Goal: Task Accomplishment & Management: Use online tool/utility

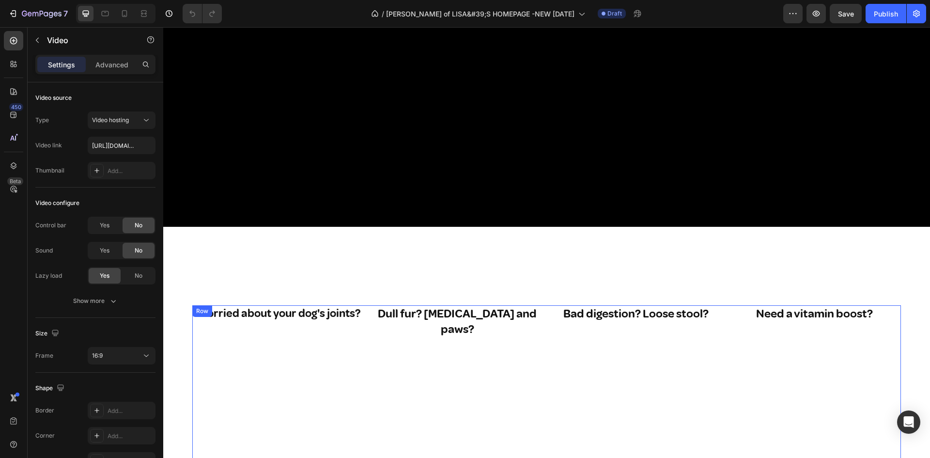
scroll to position [242, 0]
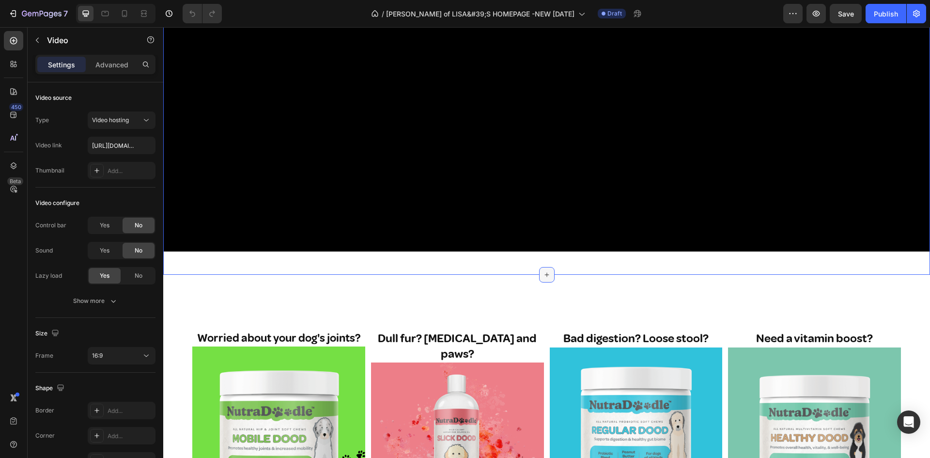
click at [544, 271] on icon at bounding box center [547, 275] width 8 height 8
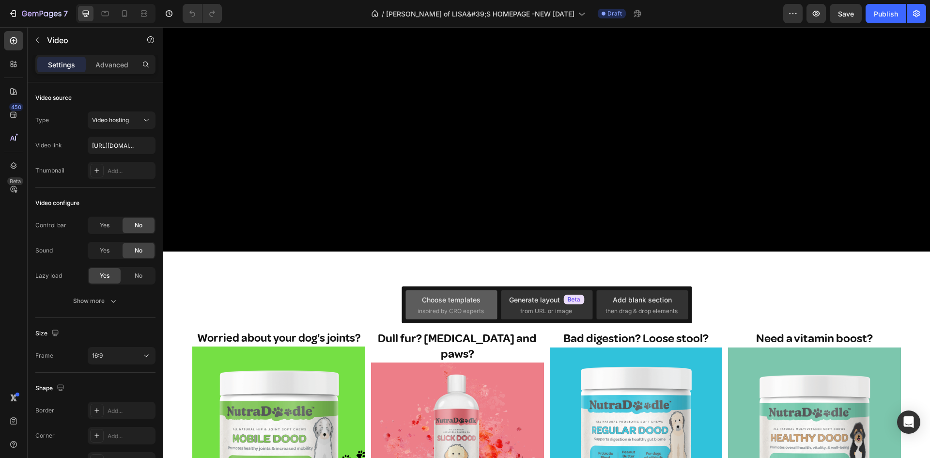
click at [451, 297] on div "Choose templates" at bounding box center [451, 300] width 59 height 10
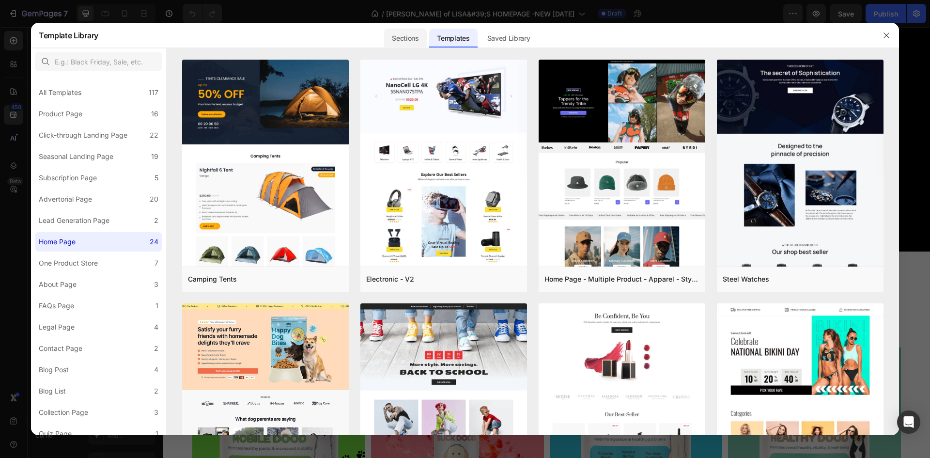
click at [403, 34] on div "Sections" at bounding box center [405, 38] width 42 height 19
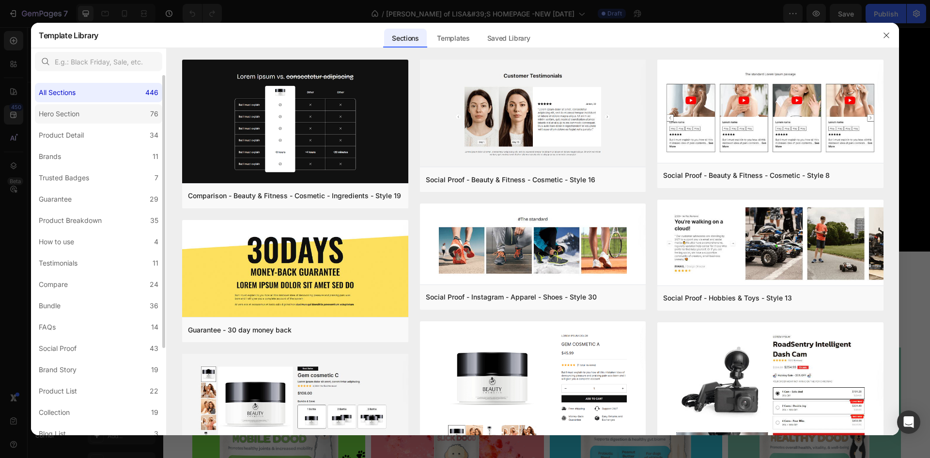
click at [71, 109] on div "Hero Section" at bounding box center [59, 114] width 41 height 12
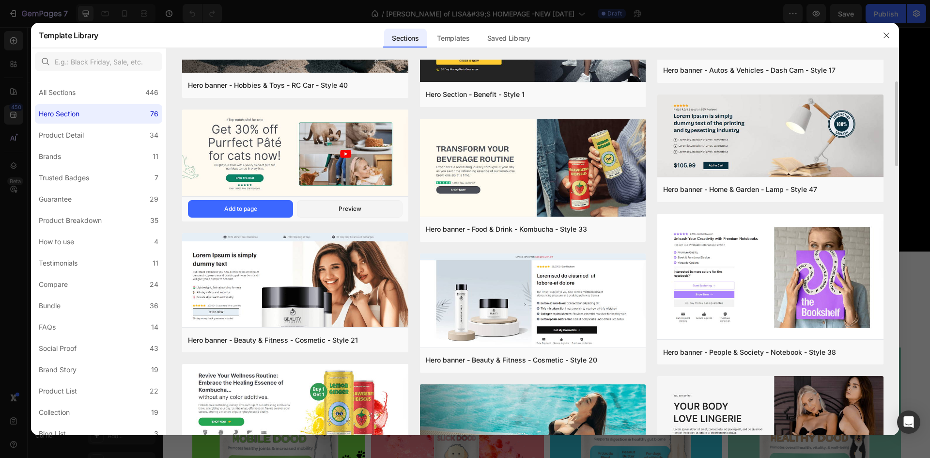
scroll to position [0, 0]
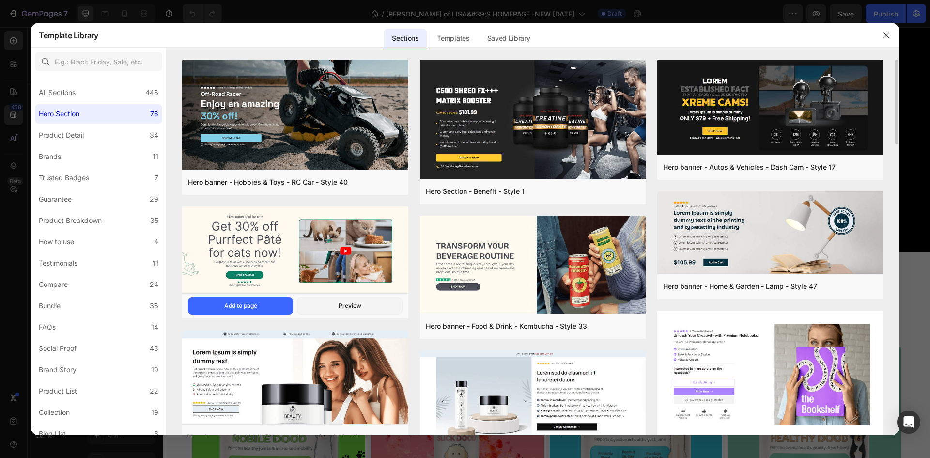
click at [248, 240] on img at bounding box center [295, 250] width 226 height 89
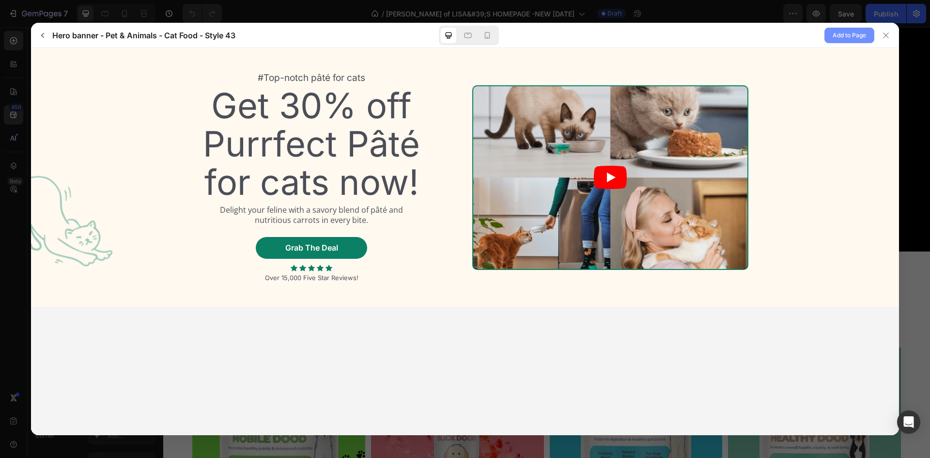
click at [850, 31] on span "Add to Page" at bounding box center [849, 36] width 33 height 12
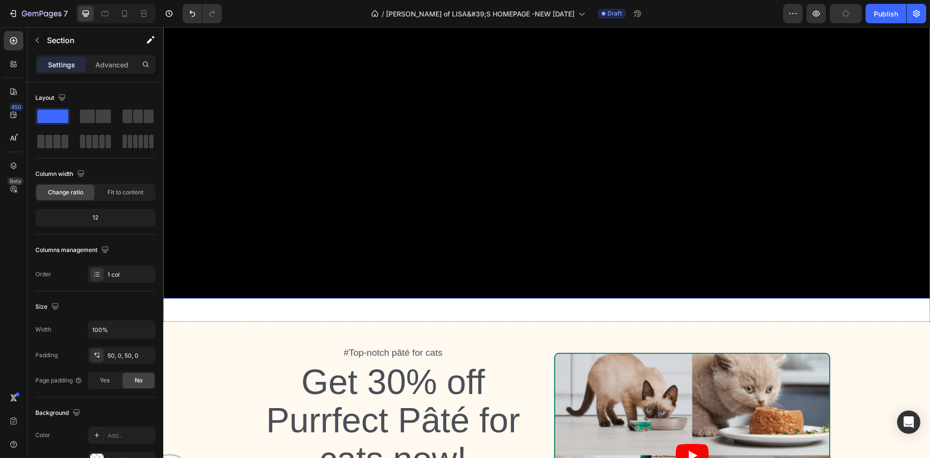
scroll to position [341, 0]
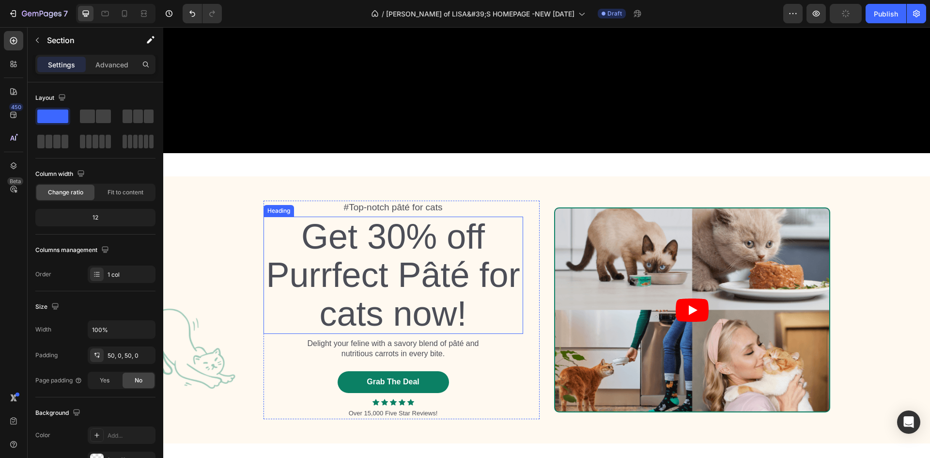
click at [381, 249] on h2 "Get 30% off Purrfect Pâté for cats now!" at bounding box center [394, 275] width 260 height 117
click at [381, 248] on h2 "Get 30% off Purrfect Pâté for cats now!" at bounding box center [394, 275] width 260 height 117
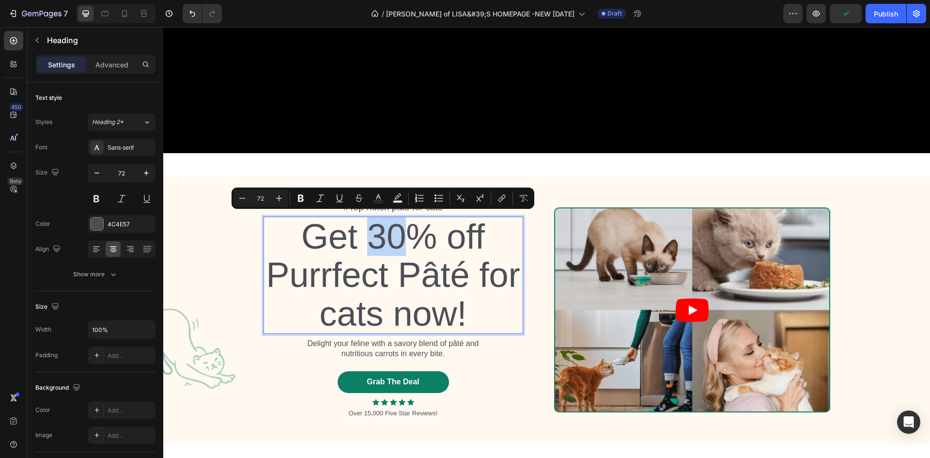
click at [294, 238] on p "Get 30% off Purrfect Pâté for cats now!" at bounding box center [394, 275] width 258 height 115
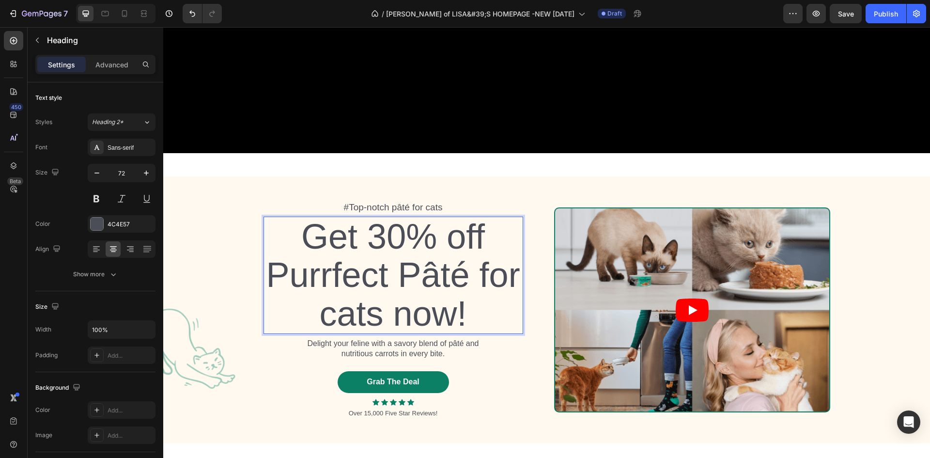
click at [300, 238] on p "Get 30% off Purrfect Pâté for cats now!" at bounding box center [394, 275] width 258 height 115
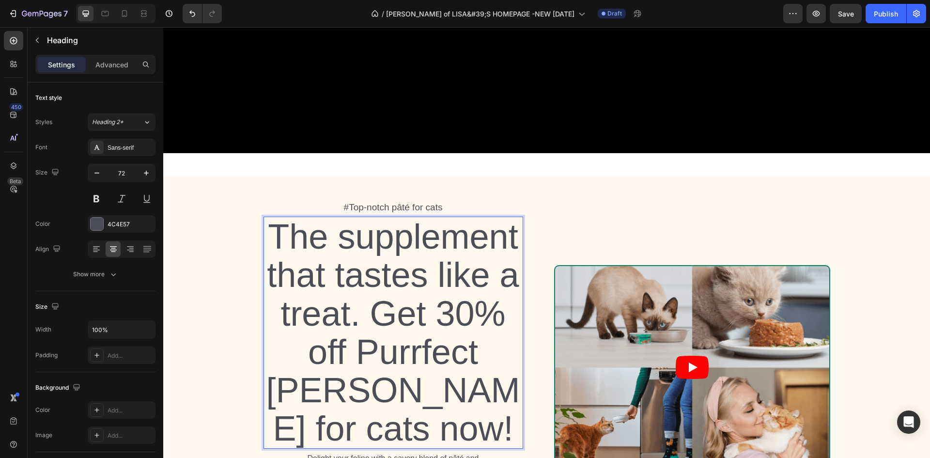
click at [363, 299] on p "The supplement that tastes like a treat. Get 30% off Purrfect [PERSON_NAME] for…" at bounding box center [394, 333] width 258 height 230
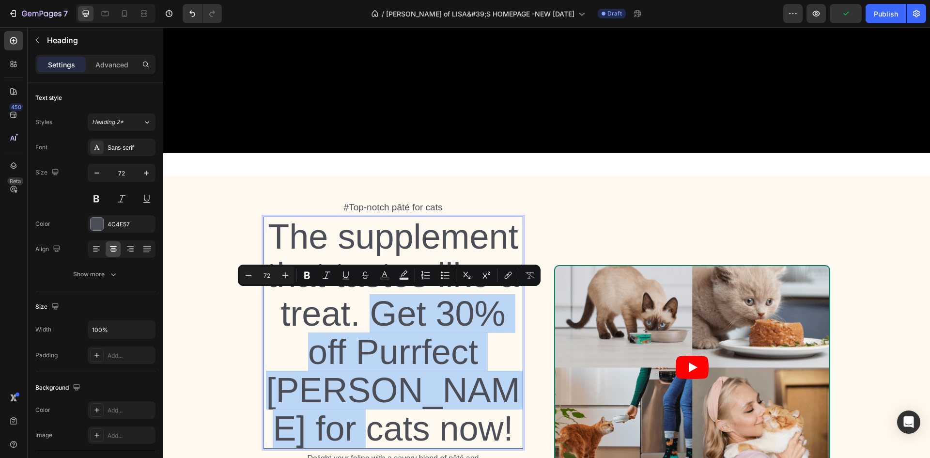
drag, startPoint x: 368, startPoint y: 306, endPoint x: 498, endPoint y: 386, distance: 152.9
click at [498, 386] on p "The supplement that tastes like a treat. Get 30% off Purrfect [PERSON_NAME] for…" at bounding box center [394, 333] width 258 height 230
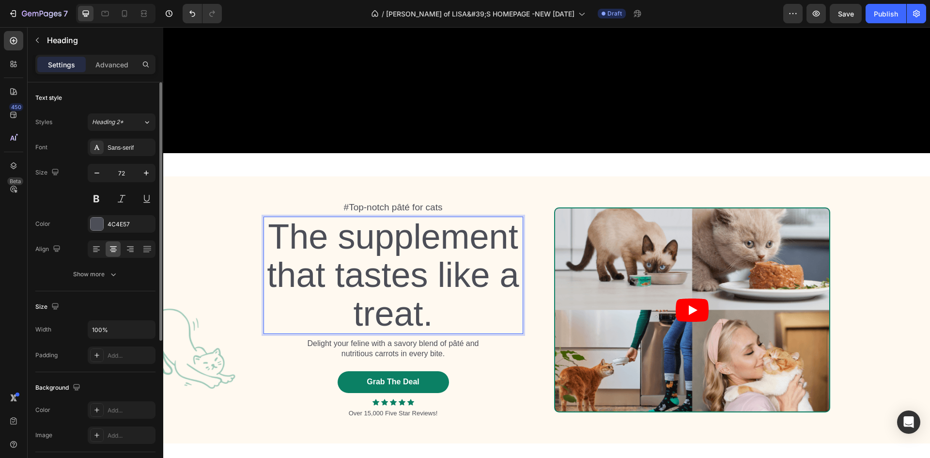
click at [125, 143] on div "Sans-serif" at bounding box center [131, 147] width 46 height 9
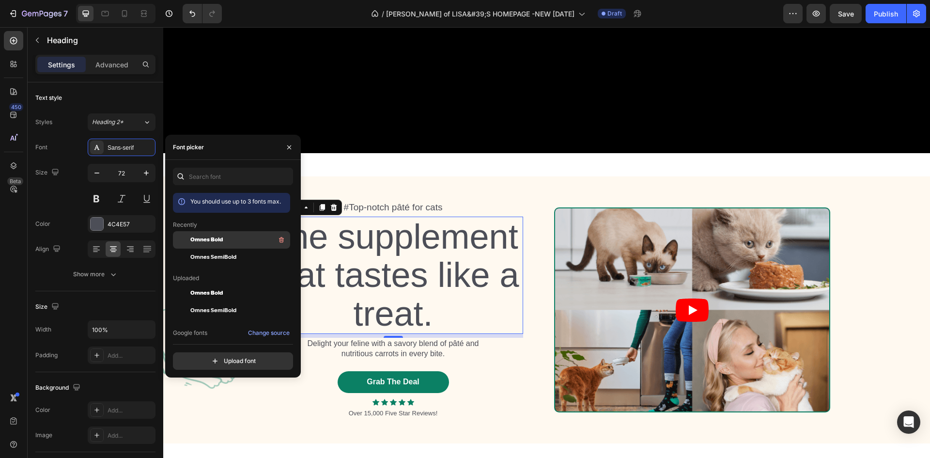
click at [198, 255] on span "Omnes SemiBold" at bounding box center [213, 257] width 46 height 9
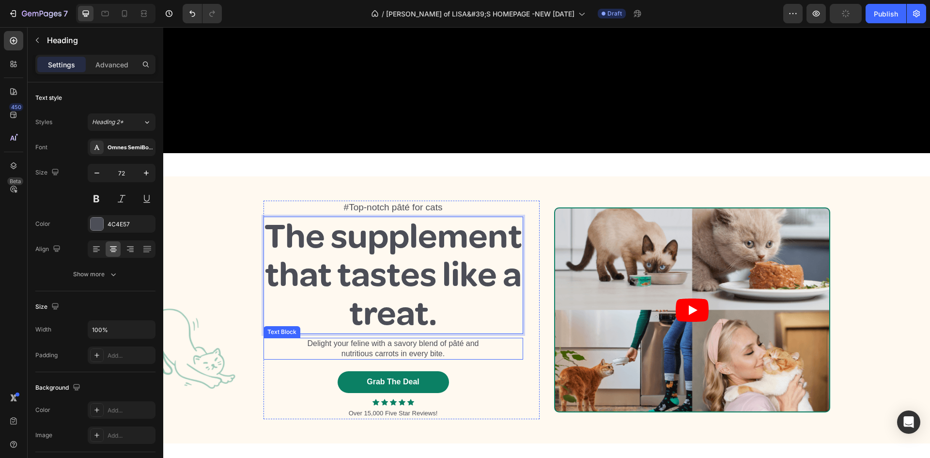
click at [327, 345] on p "Delight your feline with a savory blend of pâté and nutritious carrots in every…" at bounding box center [393, 349] width 186 height 20
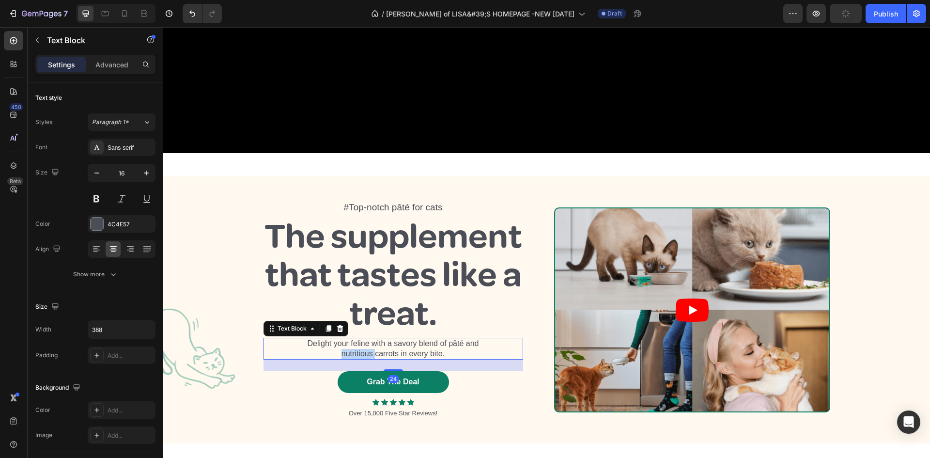
click at [327, 345] on p "Delight your feline with a savory blend of pâté and nutritious carrots in every…" at bounding box center [393, 349] width 186 height 20
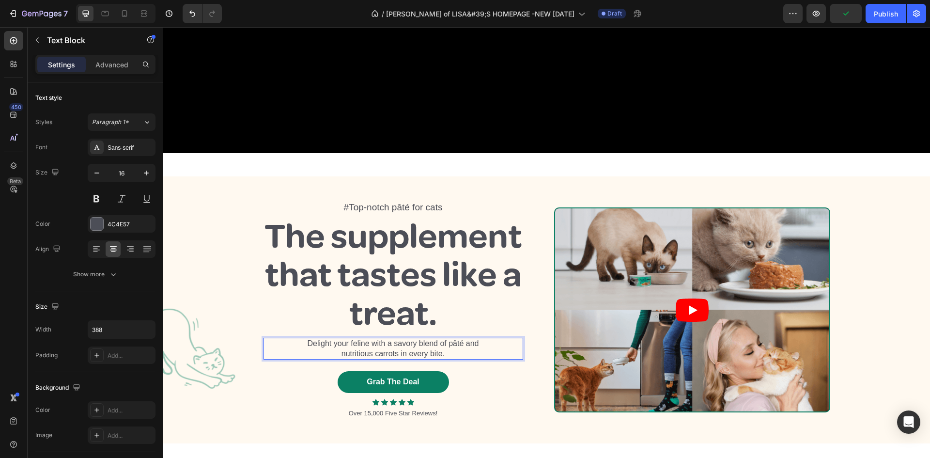
click at [318, 341] on p "Delight your feline with a savory blend of pâté and nutritious carrots in every…" at bounding box center [393, 349] width 186 height 20
click at [308, 339] on p "Delight your feline with a savory blend of pâté and nutritious carrots in every…" at bounding box center [393, 349] width 186 height 20
click at [306, 339] on p "Delight your feline with a savory blend of pâté and nutritious carrots in every…" at bounding box center [393, 349] width 186 height 20
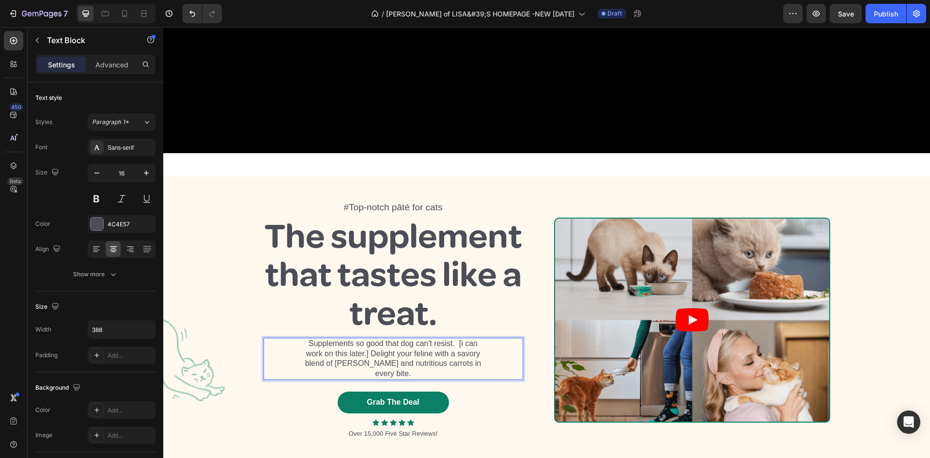
click at [478, 359] on p "Supplements so good that dog can't resist. [i can work on this later.] Delight …" at bounding box center [393, 359] width 186 height 40
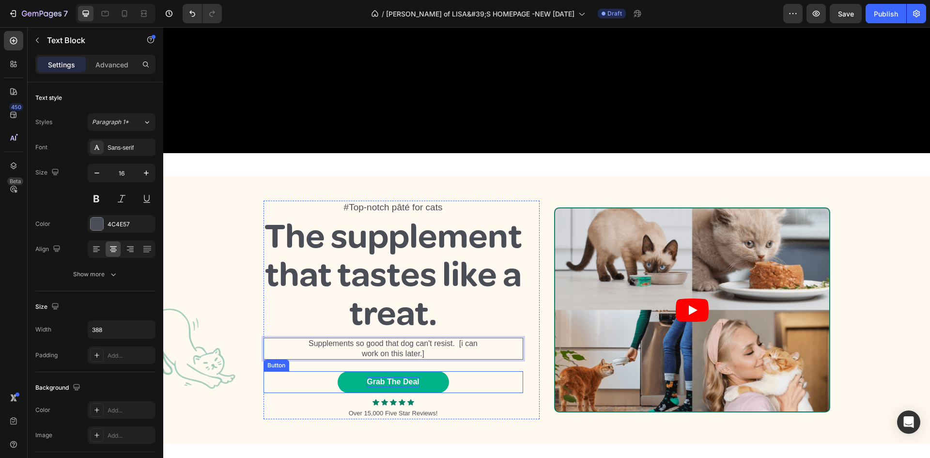
click at [400, 377] on div "Grab The Deal" at bounding box center [393, 382] width 52 height 10
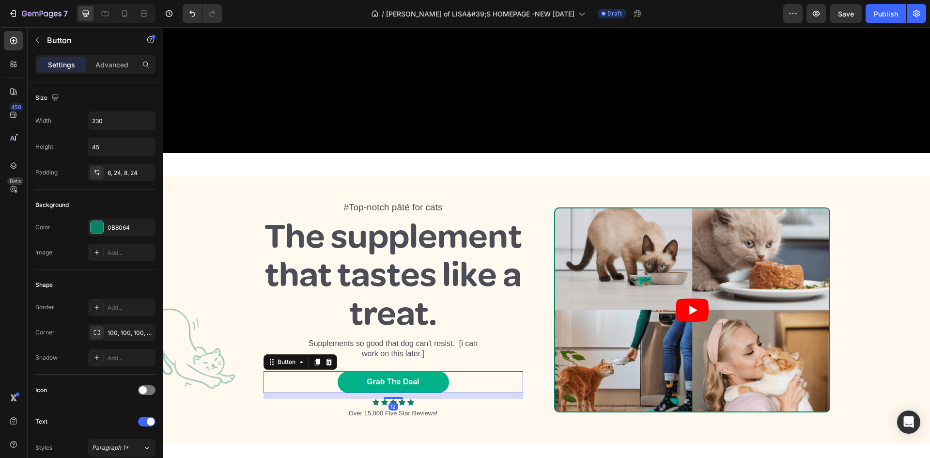
click at [400, 377] on div "Grab The Deal" at bounding box center [393, 382] width 52 height 10
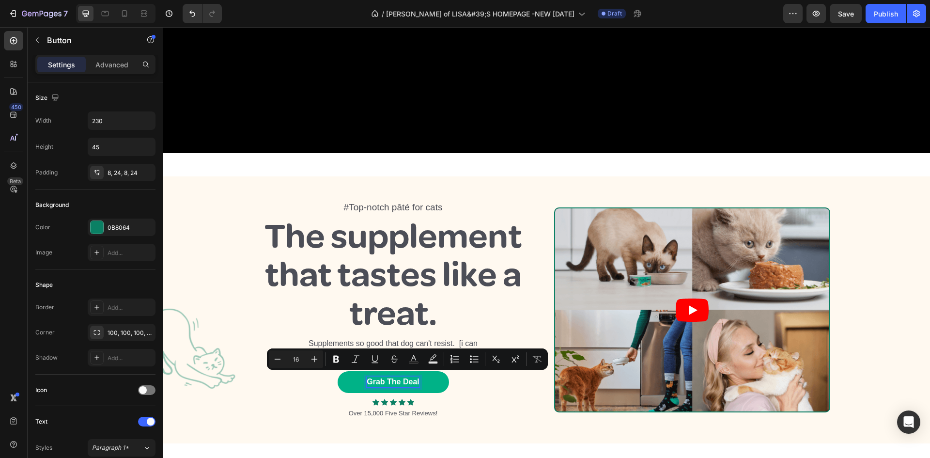
click at [400, 377] on p "Grab The Deal" at bounding box center [393, 382] width 52 height 10
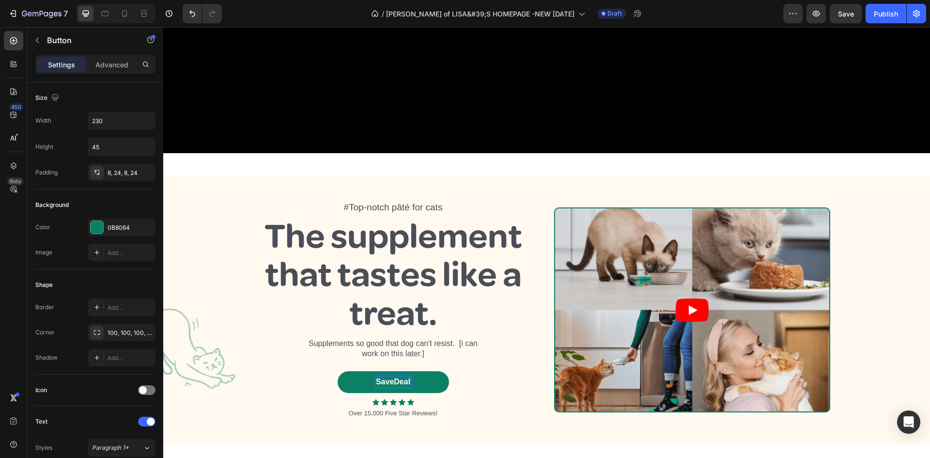
click at [338, 371] on button "SaveDeal" at bounding box center [393, 382] width 111 height 22
click at [338, 371] on button "Save 25%Deal" at bounding box center [393, 382] width 111 height 22
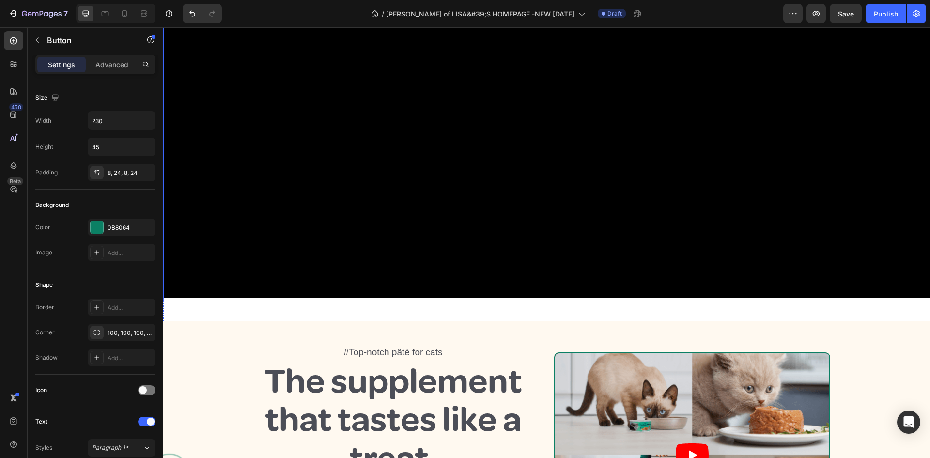
scroll to position [195, 0]
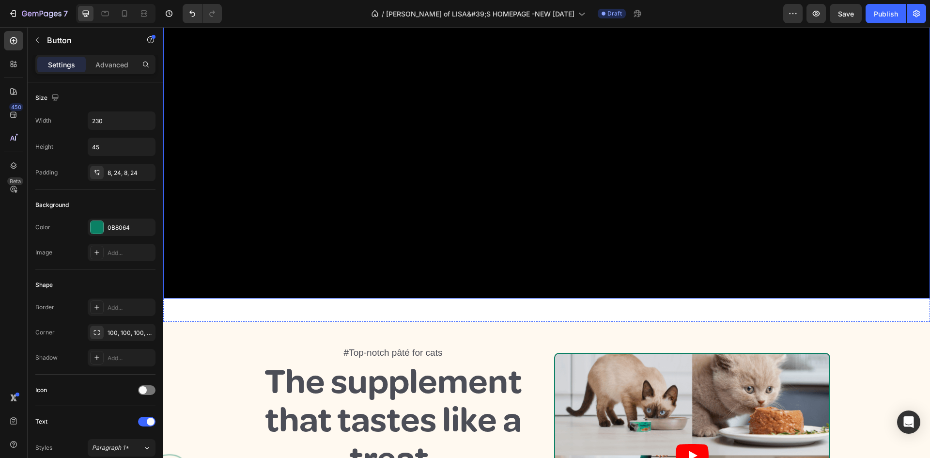
click at [514, 125] on video at bounding box center [546, 82] width 767 height 431
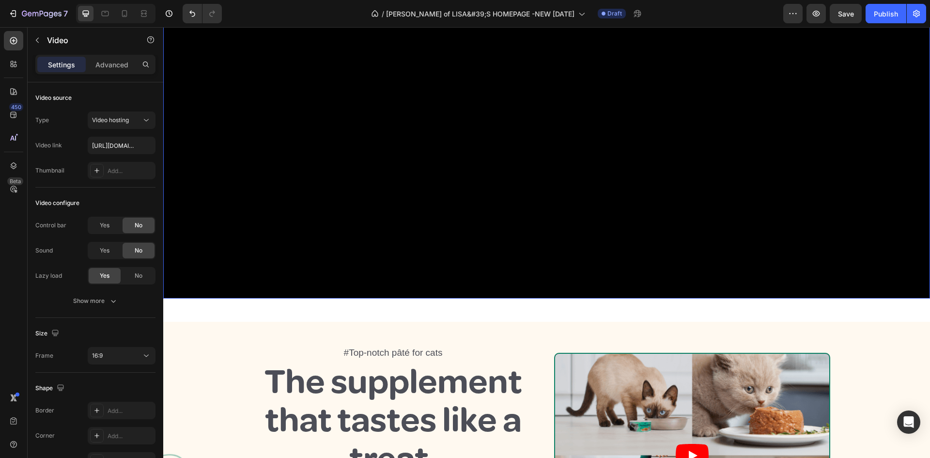
scroll to position [50, 0]
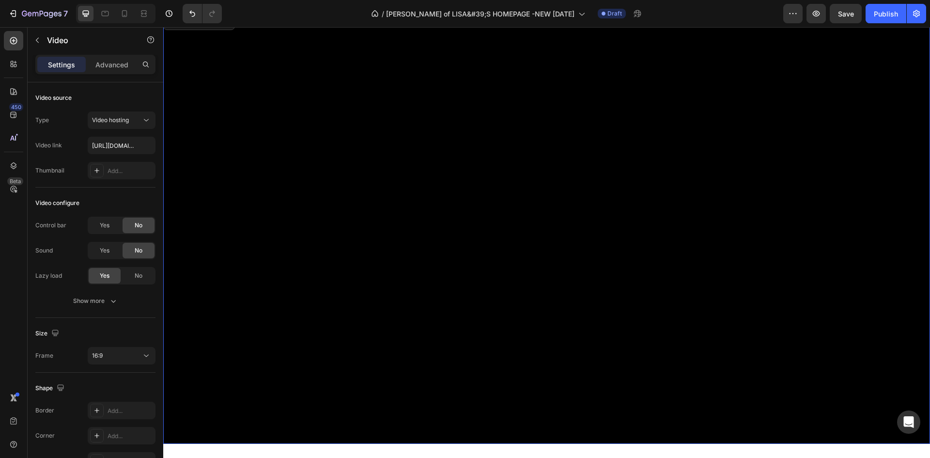
click at [332, 128] on video at bounding box center [546, 228] width 767 height 431
click at [108, 145] on input "[URL][DOMAIN_NAME]" at bounding box center [122, 145] width 68 height 17
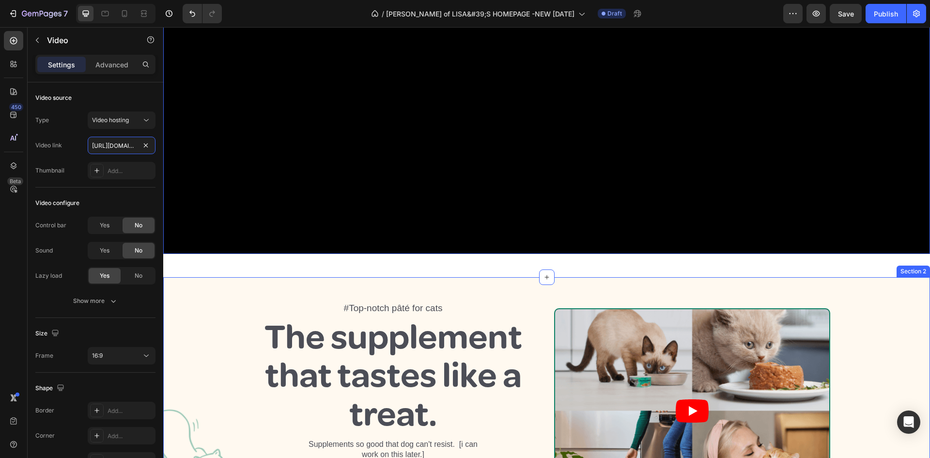
scroll to position [341, 0]
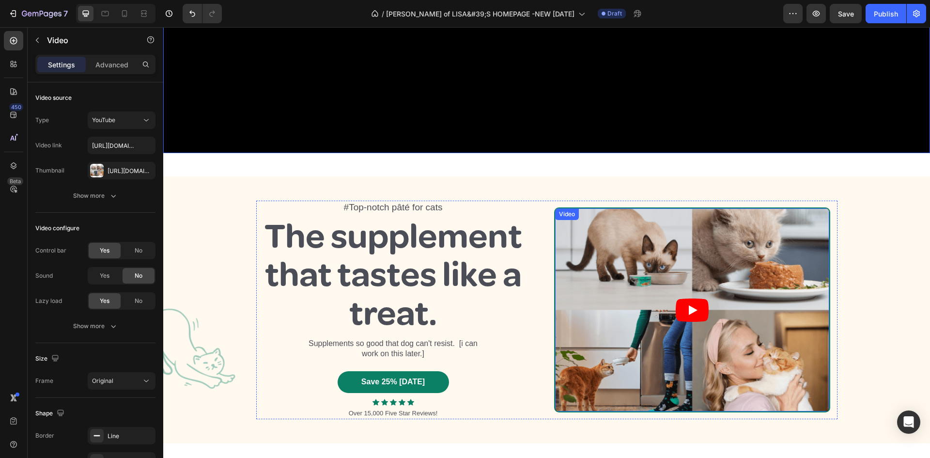
click at [689, 305] on icon "Play" at bounding box center [693, 310] width 9 height 10
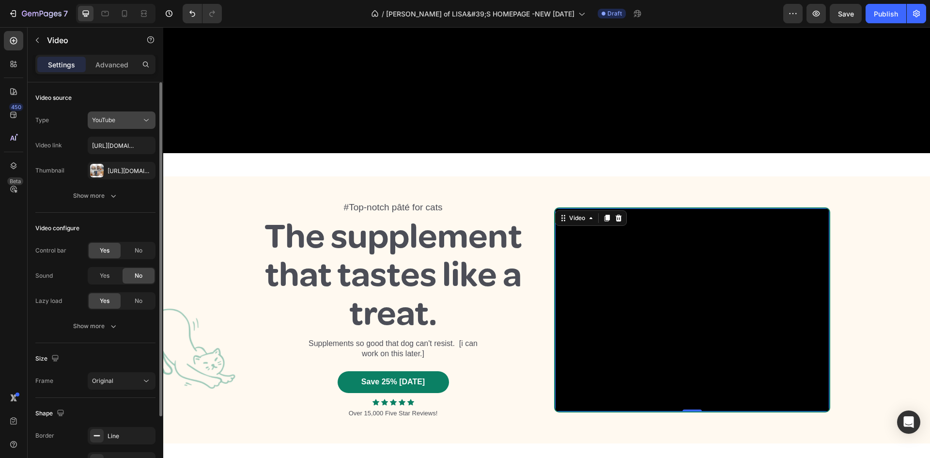
click at [111, 117] on span "YouTube" at bounding box center [103, 119] width 23 height 7
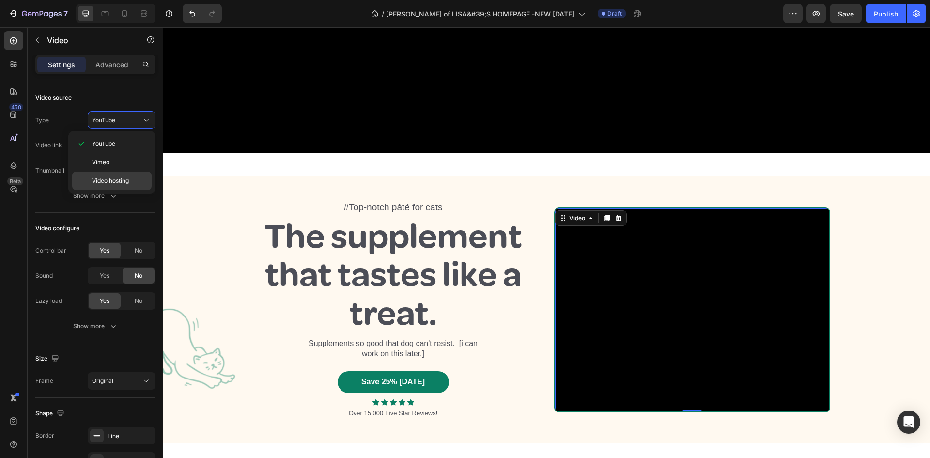
click at [113, 178] on span "Video hosting" at bounding box center [110, 180] width 37 height 9
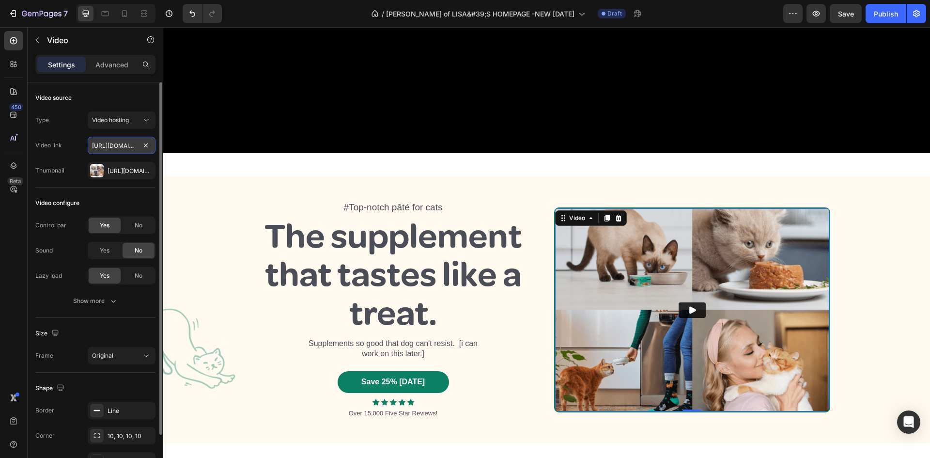
paste input "[DOMAIN_NAME][URL]"
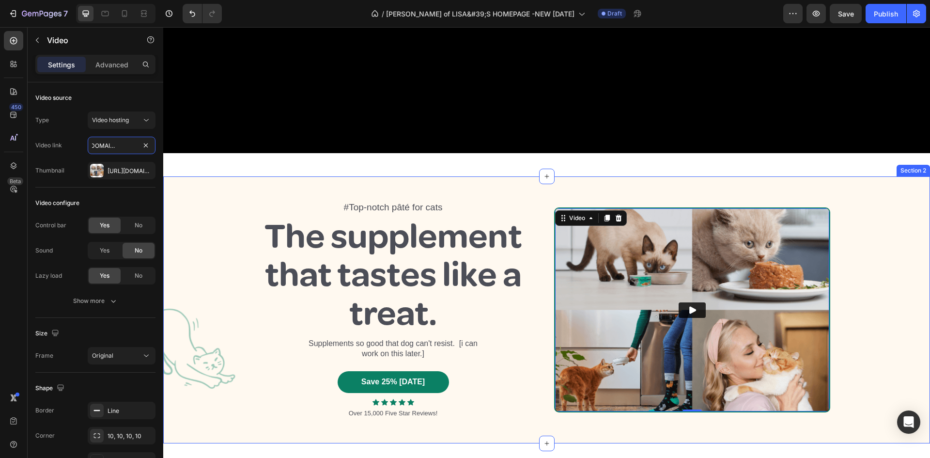
type input "[URL][DOMAIN_NAME]"
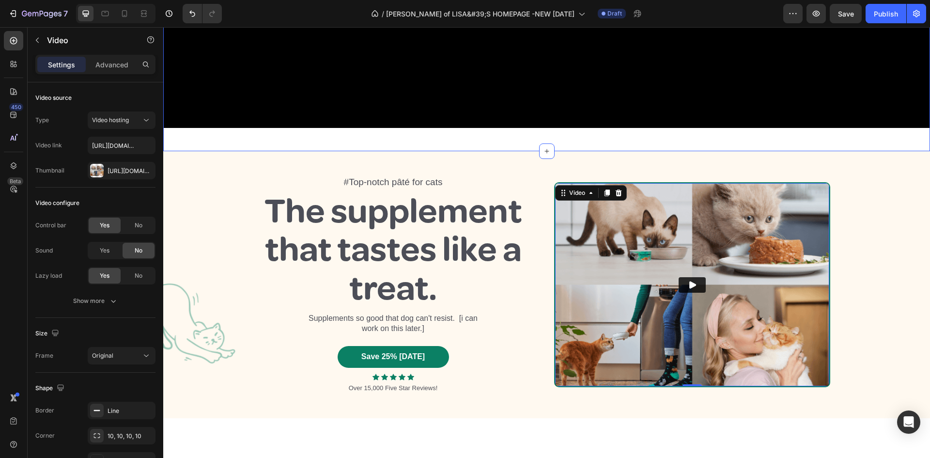
scroll to position [195, 0]
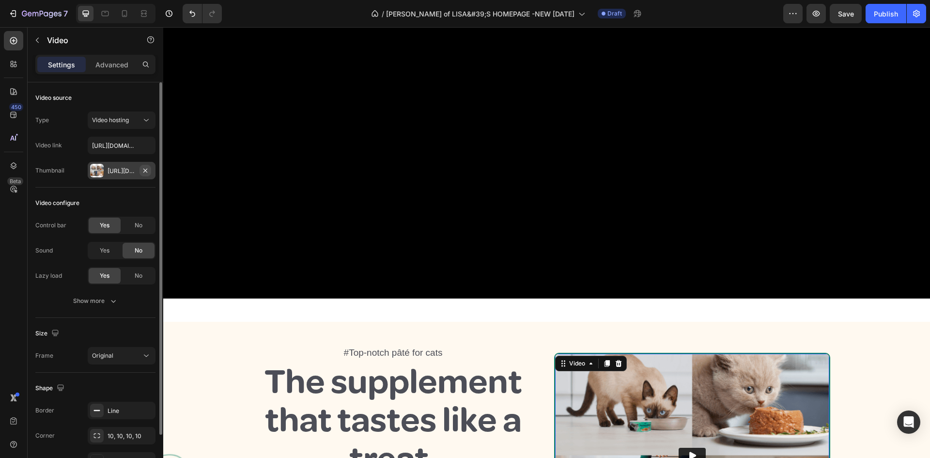
click at [144, 168] on icon "button" at bounding box center [145, 171] width 8 height 8
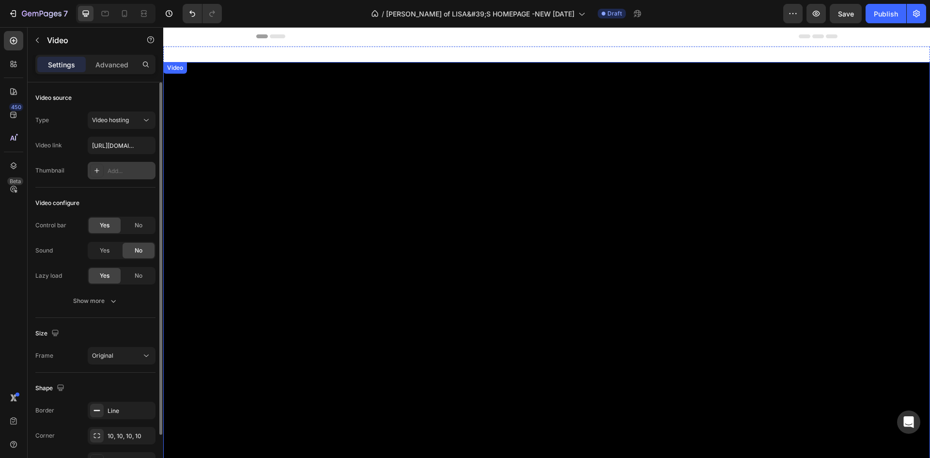
scroll to position [0, 0]
click at [903, 54] on div "Section 1" at bounding box center [914, 52] width 29 height 9
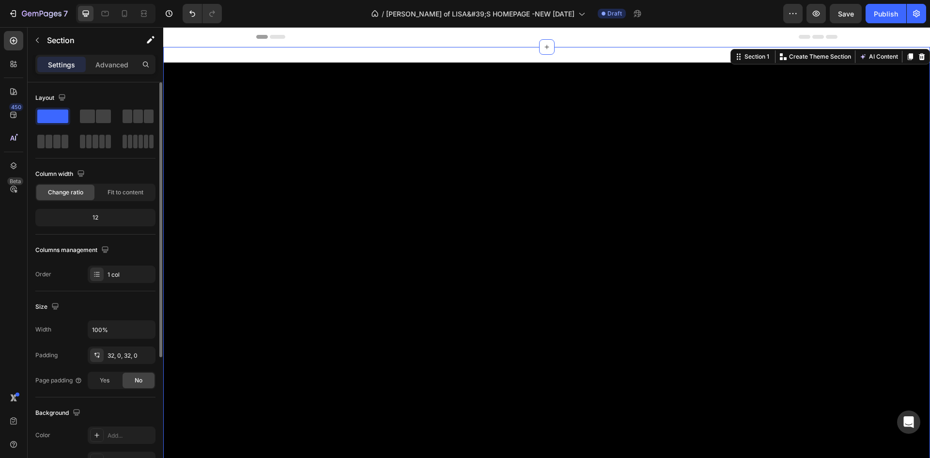
click at [918, 55] on div at bounding box center [922, 57] width 12 height 12
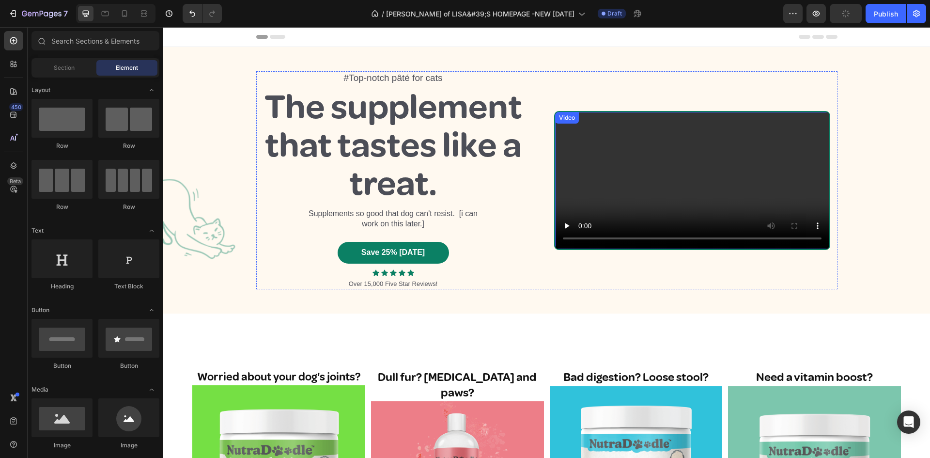
click at [630, 179] on video at bounding box center [692, 180] width 274 height 137
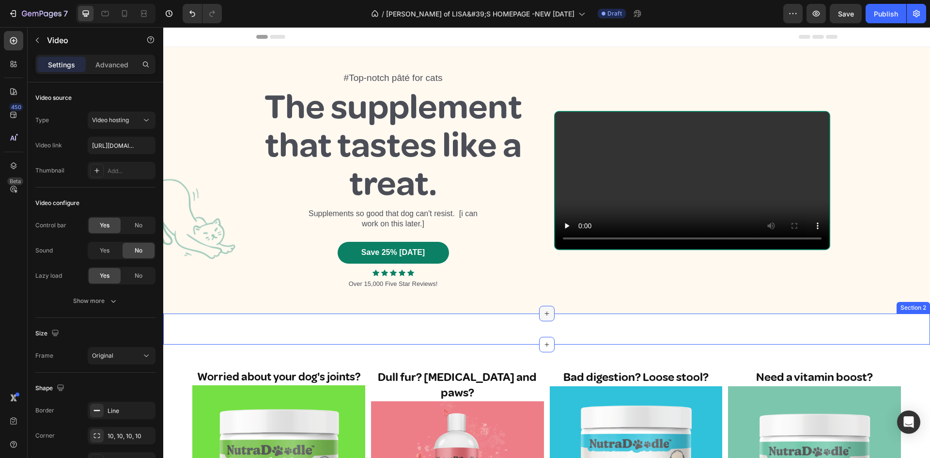
click at [543, 312] on icon at bounding box center [547, 314] width 8 height 8
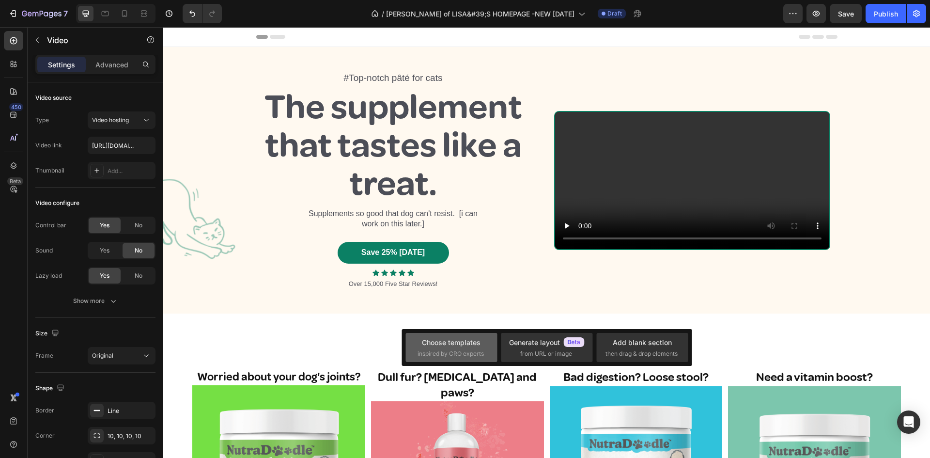
click at [458, 344] on div "Choose templates" at bounding box center [451, 342] width 59 height 10
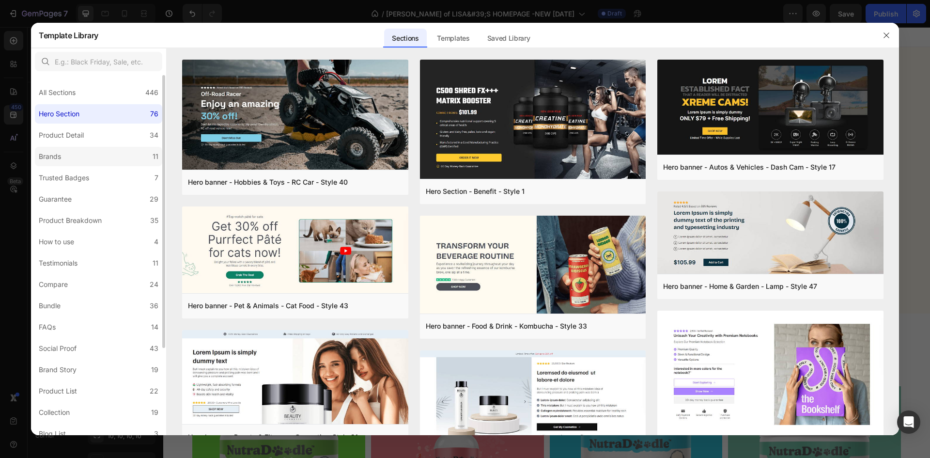
click at [56, 157] on div "Brands" at bounding box center [50, 157] width 22 height 12
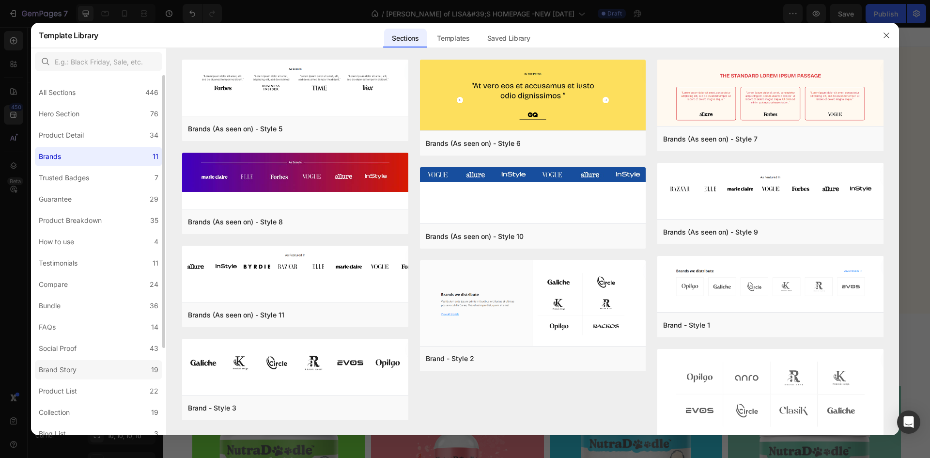
click at [80, 367] on div "Brand Story" at bounding box center [60, 370] width 42 height 12
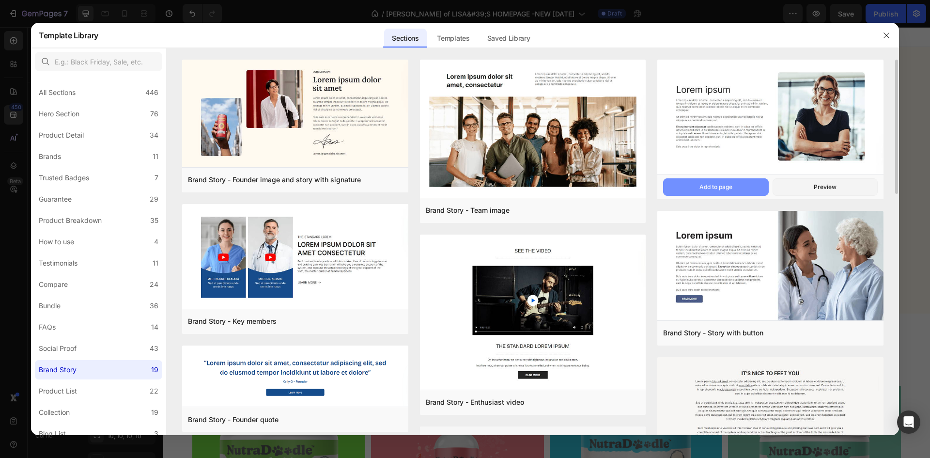
click at [717, 187] on div "Add to page" at bounding box center [716, 187] width 33 height 9
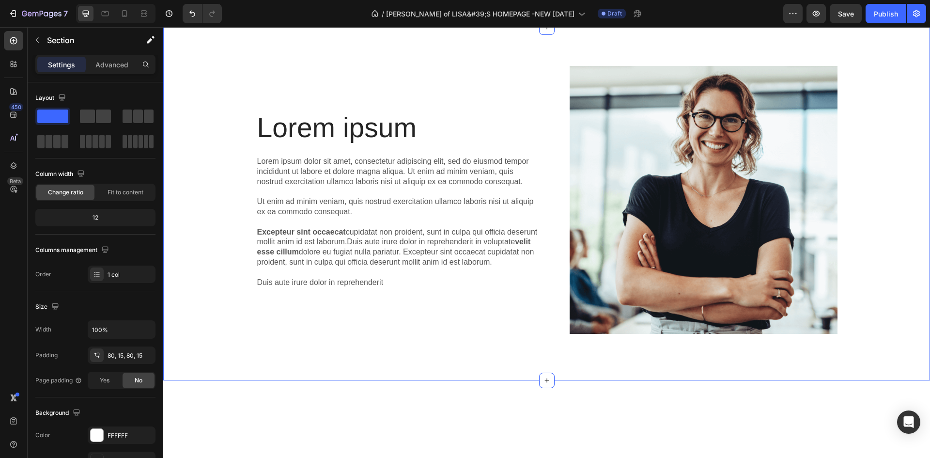
scroll to position [93, 0]
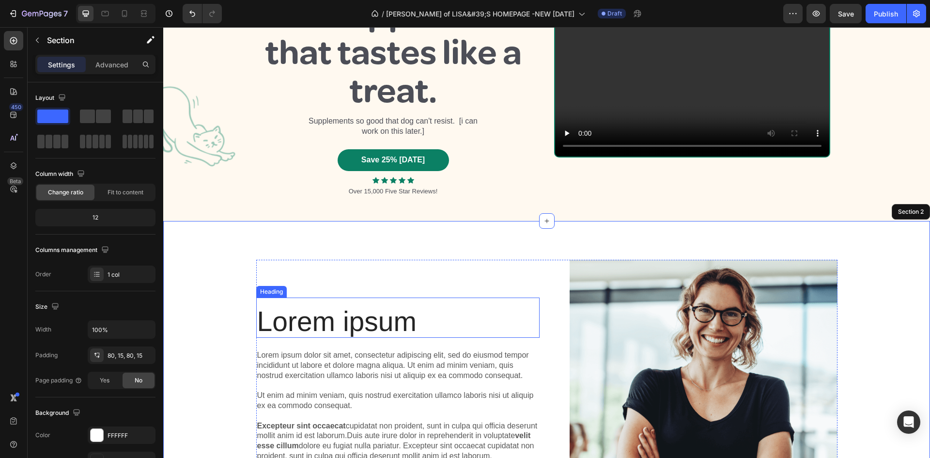
click at [413, 315] on h2 "Lorem ipsum" at bounding box center [397, 321] width 283 height 32
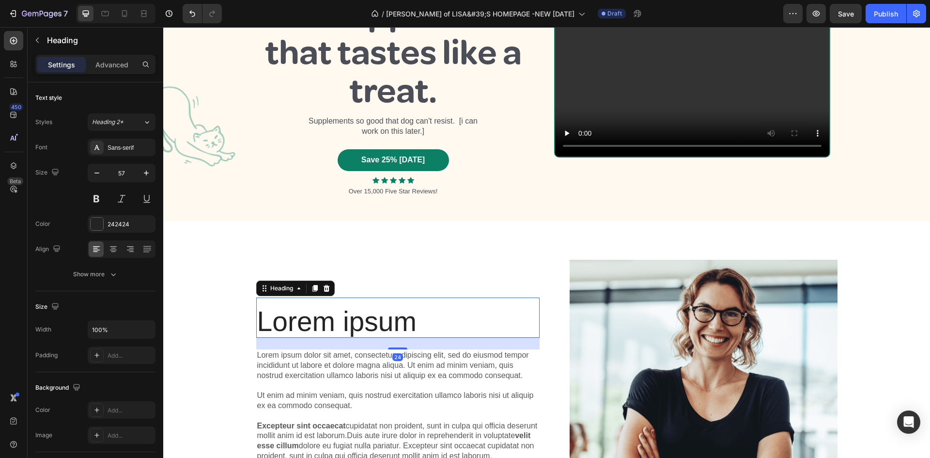
click at [413, 315] on h2 "Lorem ipsum" at bounding box center [397, 321] width 283 height 32
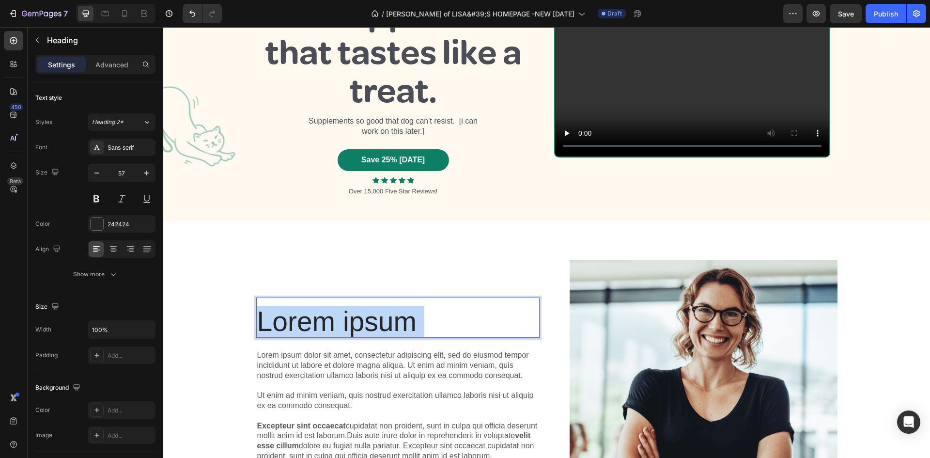
drag, startPoint x: 413, startPoint y: 317, endPoint x: 271, endPoint y: 318, distance: 141.9
click at [271, 318] on p "Lorem ipsum" at bounding box center [397, 321] width 281 height 31
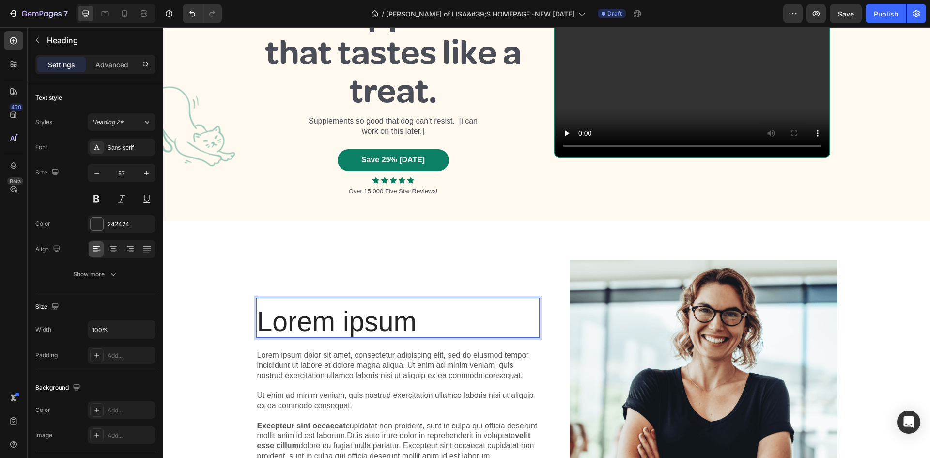
click at [271, 318] on p "Lorem ipsum" at bounding box center [397, 321] width 281 height 31
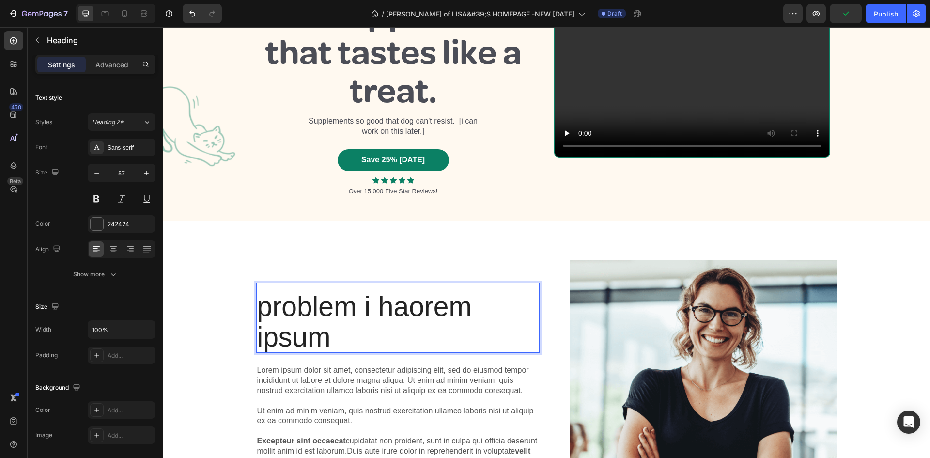
scroll to position [78, 0]
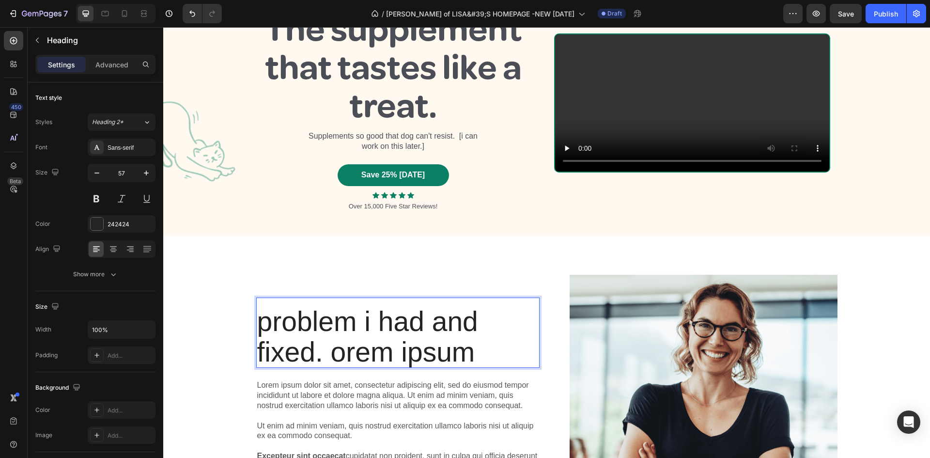
click at [493, 352] on p "problem i had and fixed. orem ipsum" at bounding box center [397, 336] width 281 height 61
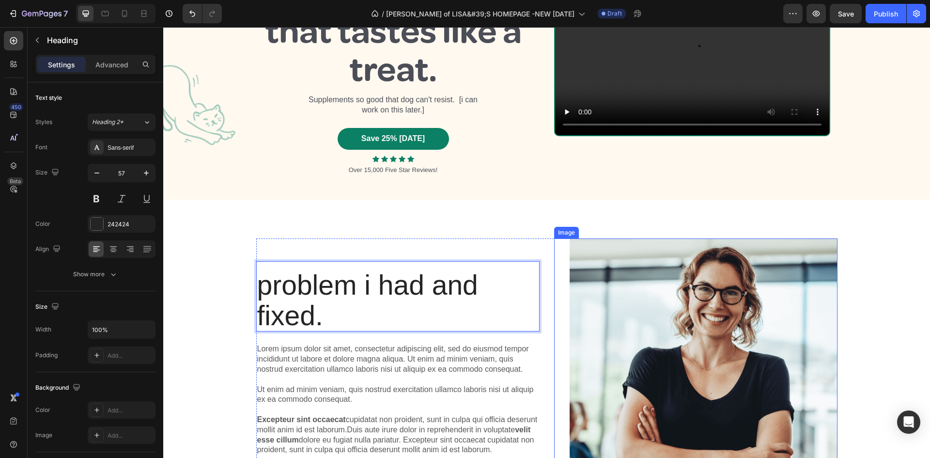
scroll to position [174, 0]
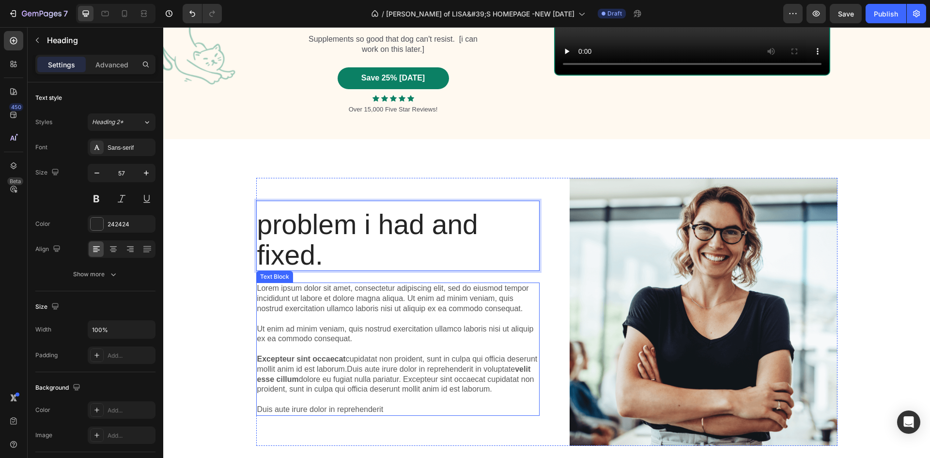
click at [289, 292] on p "Lorem ipsum dolor sit amet, consectetur adipiscing elit, sed do eiusmod tempor …" at bounding box center [397, 348] width 281 height 131
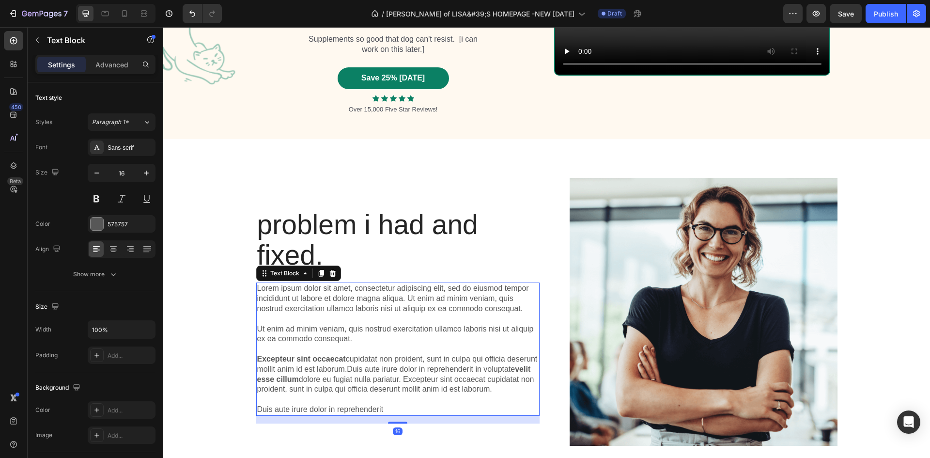
click at [264, 289] on p "Lorem ipsum dolor sit amet, consectetur adipiscing elit, sed do eiusmod tempor …" at bounding box center [397, 348] width 281 height 131
click at [263, 287] on p "Lorem ipsum dolor sit amet, consectetur adipiscing elit, sed do eiusmod tempor …" at bounding box center [397, 348] width 281 height 131
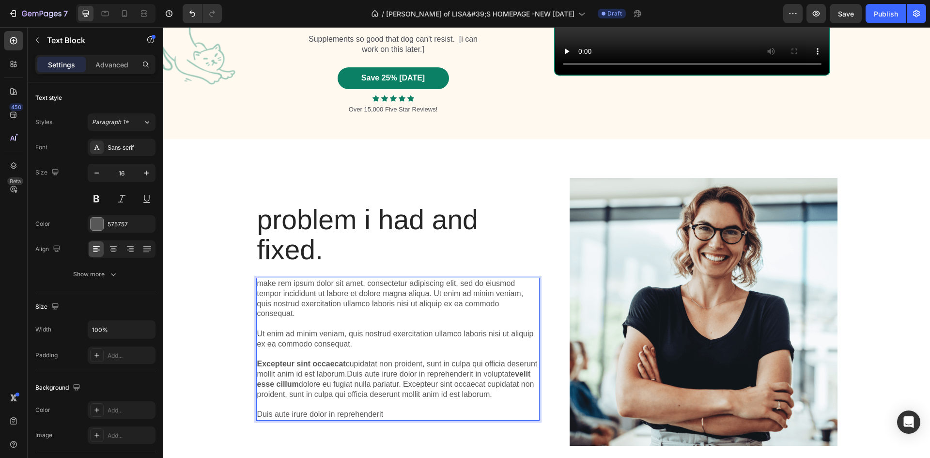
scroll to position [170, 0]
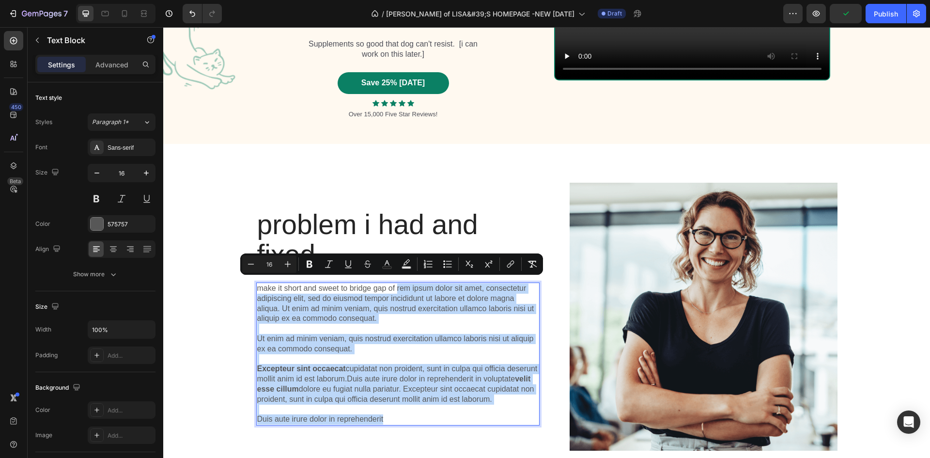
drag, startPoint x: 393, startPoint y: 284, endPoint x: 459, endPoint y: 427, distance: 157.4
click at [459, 424] on p "make it short and sweet to bridge gap of rem ipsum dolor sit amet, consectetur …" at bounding box center [397, 353] width 281 height 141
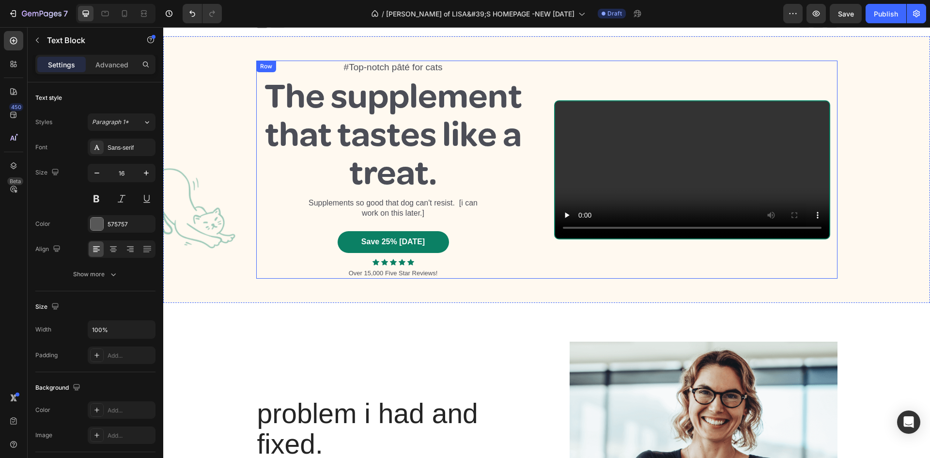
scroll to position [0, 0]
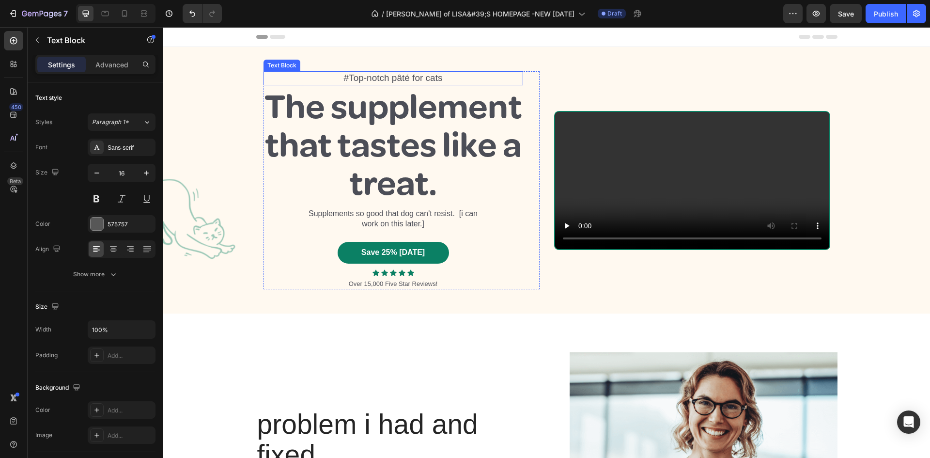
click at [392, 78] on p "#Top-notch pâté for cats" at bounding box center [394, 78] width 258 height 12
click at [339, 61] on icon at bounding box center [340, 62] width 8 height 8
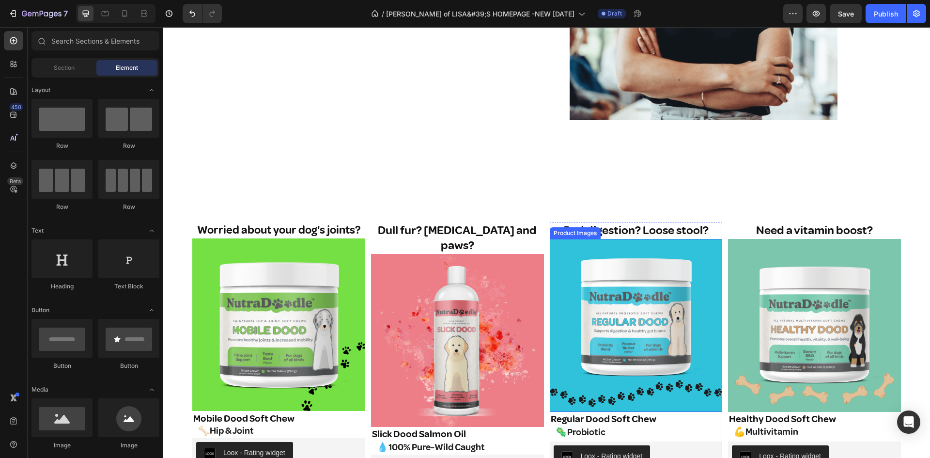
scroll to position [291, 0]
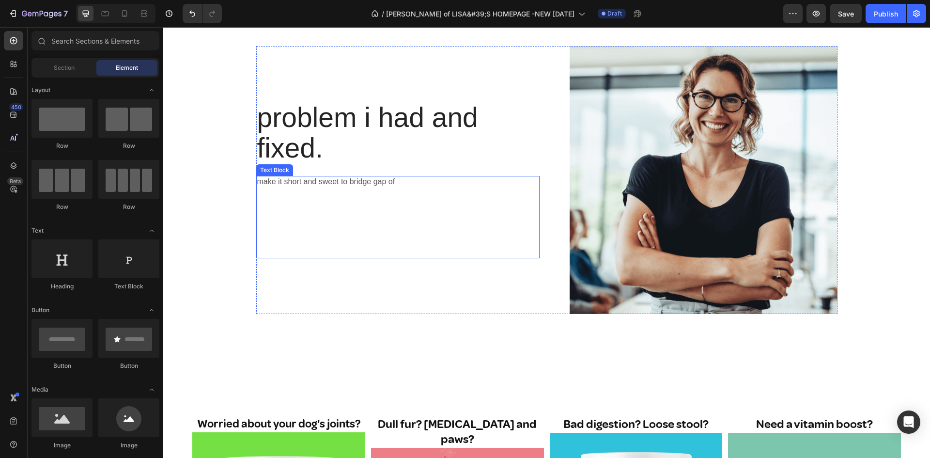
drag, startPoint x: 422, startPoint y: 203, endPoint x: 421, endPoint y: 192, distance: 11.2
click at [422, 203] on p at bounding box center [397, 202] width 281 height 10
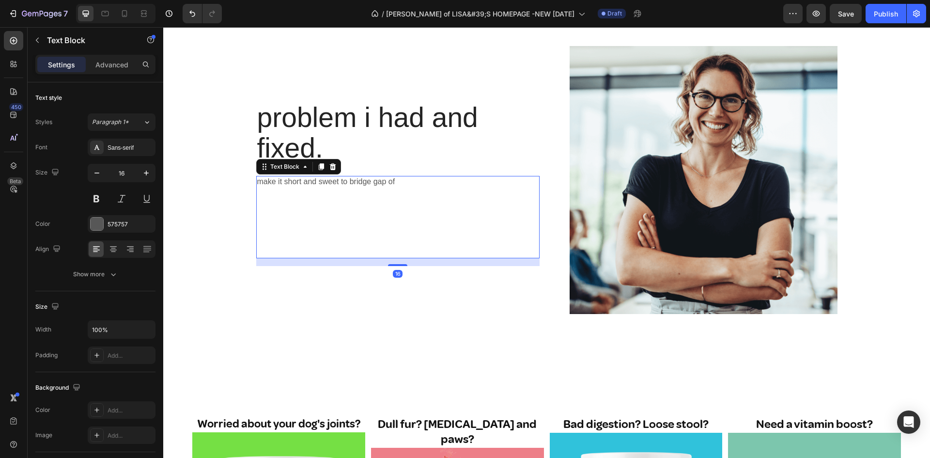
click at [420, 188] on p at bounding box center [397, 192] width 281 height 10
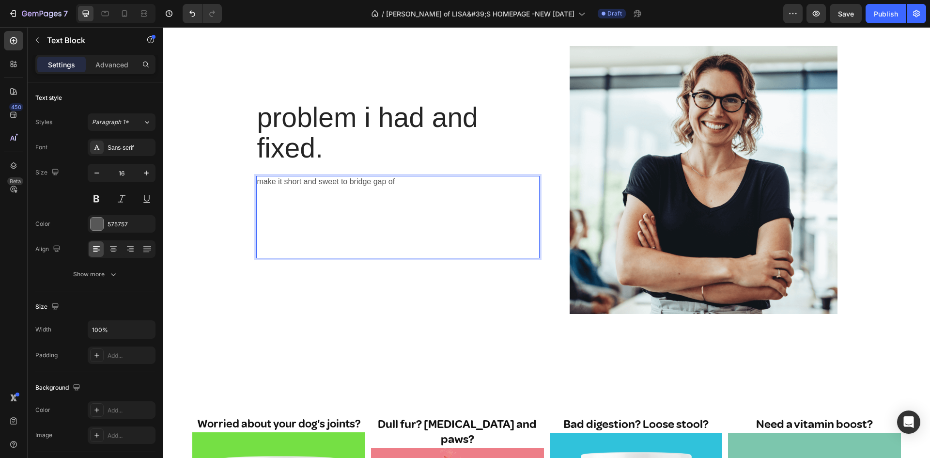
click at [419, 184] on p "make it short and sweet to bridge gap of" at bounding box center [397, 182] width 281 height 10
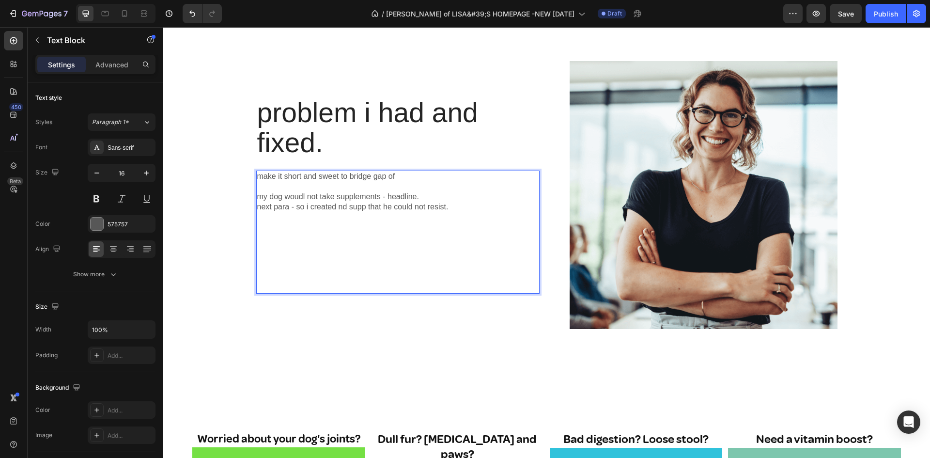
scroll to position [270, 0]
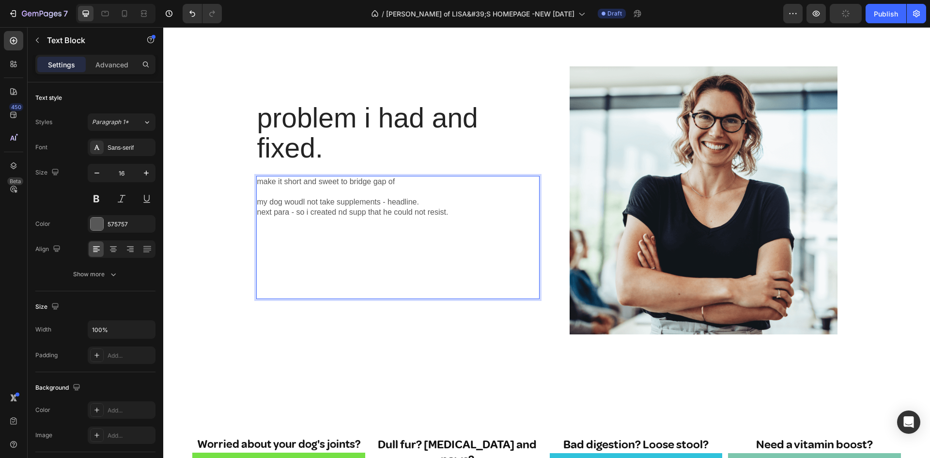
click at [287, 242] on p "Rich Text Editor. Editing area: main" at bounding box center [397, 242] width 281 height 10
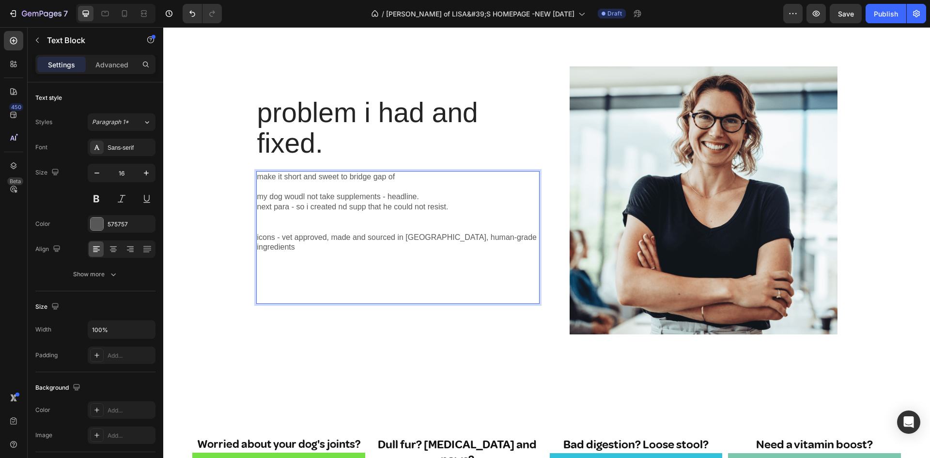
click at [290, 273] on p "Rich Text Editor. Editing area: main" at bounding box center [397, 278] width 281 height 10
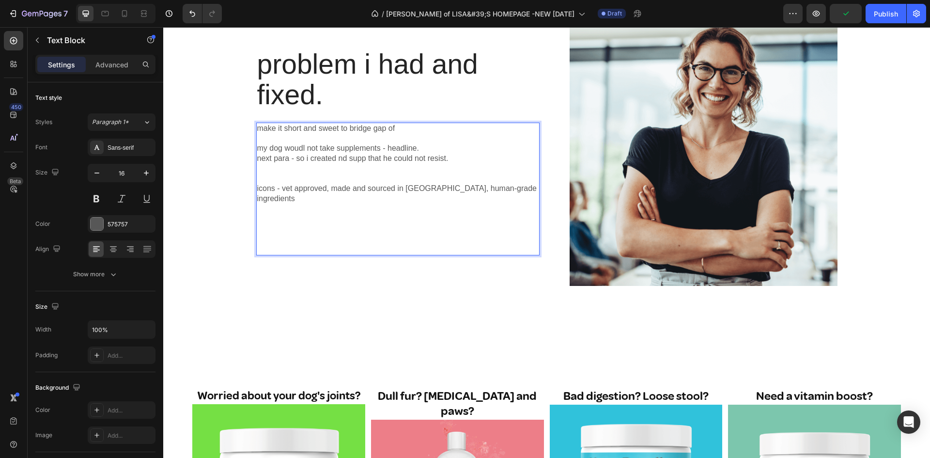
click at [294, 195] on p "icons - vet approved, made and sourced in [GEOGRAPHIC_DATA], human-grade ingred…" at bounding box center [397, 194] width 281 height 20
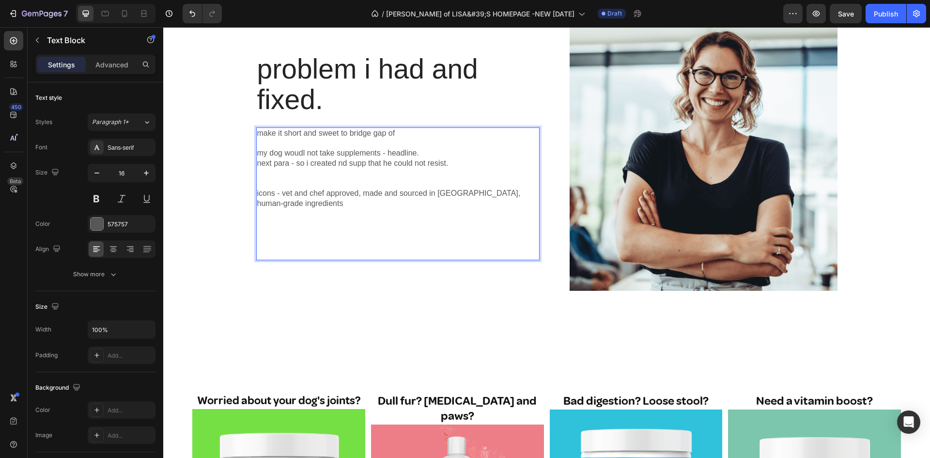
click at [357, 193] on p "icons - vet and chef approved, made and sourced in [GEOGRAPHIC_DATA], human-gra…" at bounding box center [397, 198] width 281 height 20
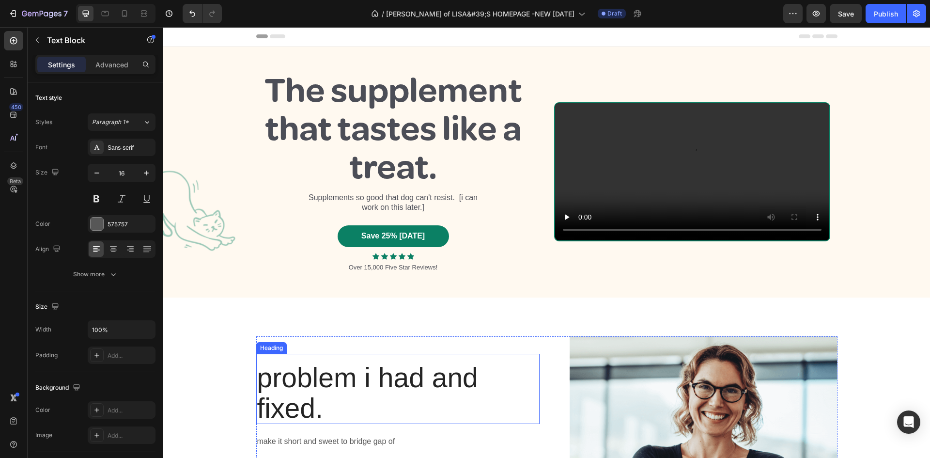
scroll to position [0, 0]
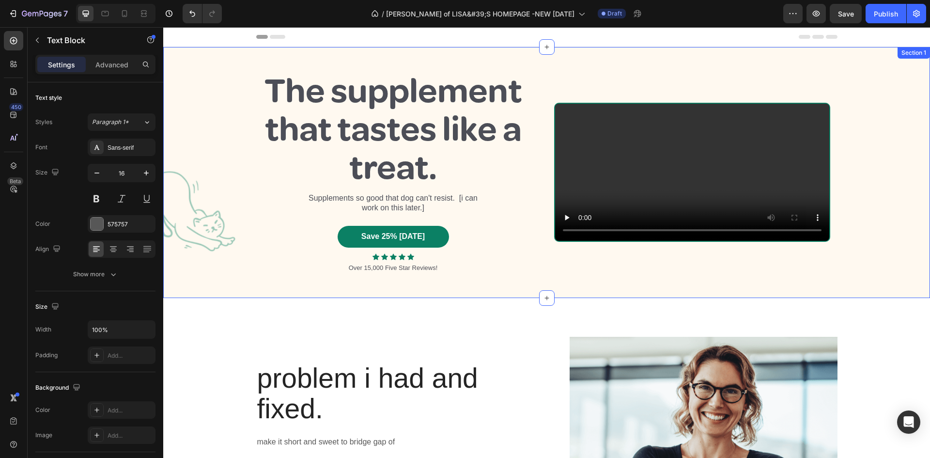
click at [201, 225] on div "The supplement that tastes like a treat. Heading Supplements so good that dog c…" at bounding box center [546, 172] width 767 height 202
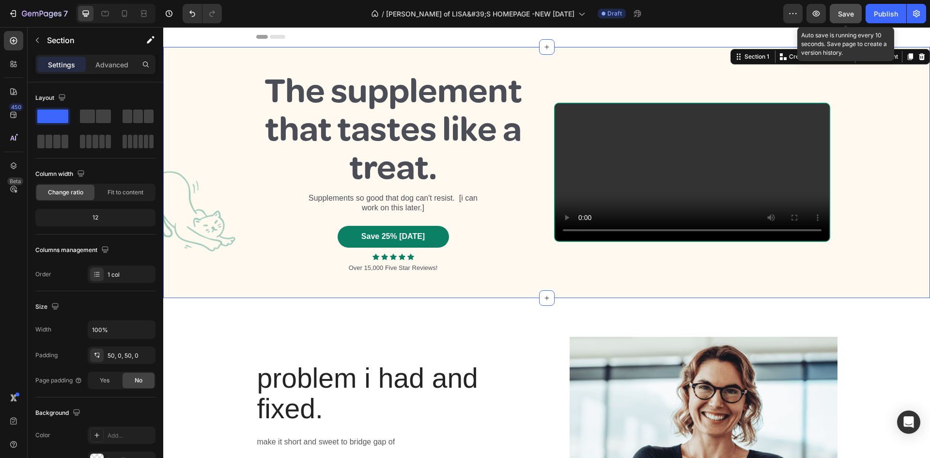
click at [847, 13] on span "Save" at bounding box center [846, 14] width 16 height 8
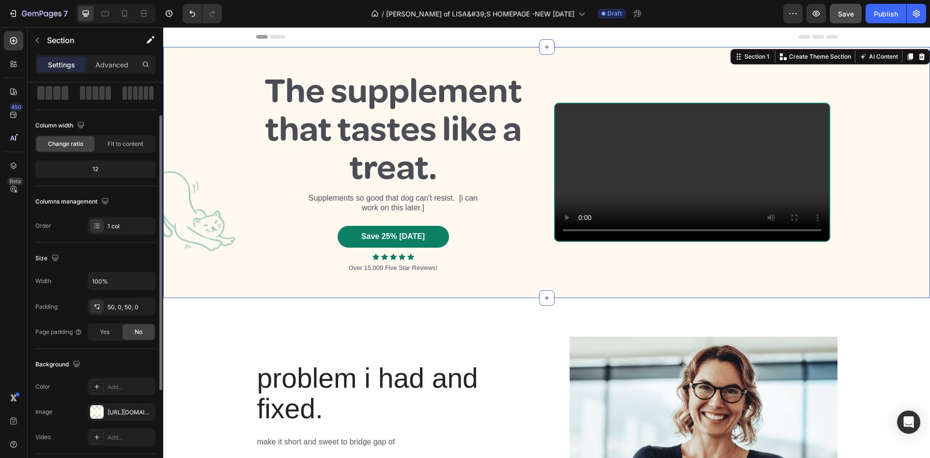
scroll to position [97, 0]
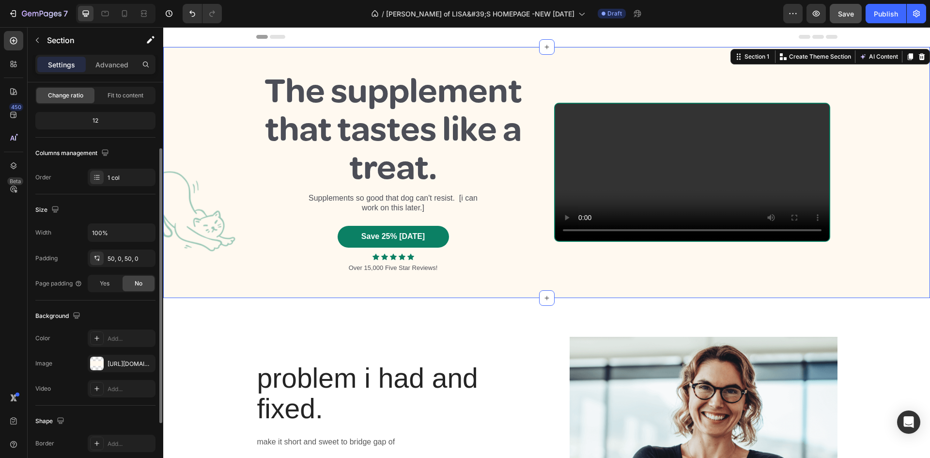
click at [184, 218] on div "The supplement that tastes like a treat. Heading Supplements so good that dog c…" at bounding box center [546, 172] width 767 height 202
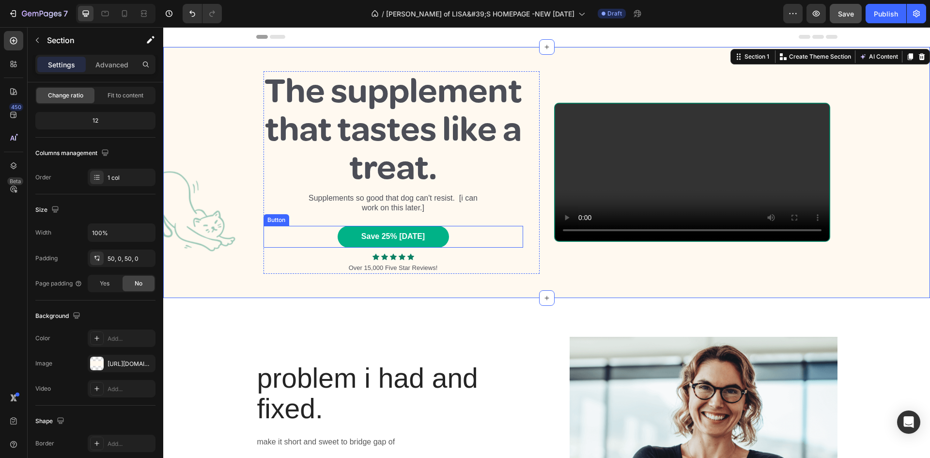
click at [430, 234] on button "Save 25% [DATE]" at bounding box center [393, 237] width 111 height 22
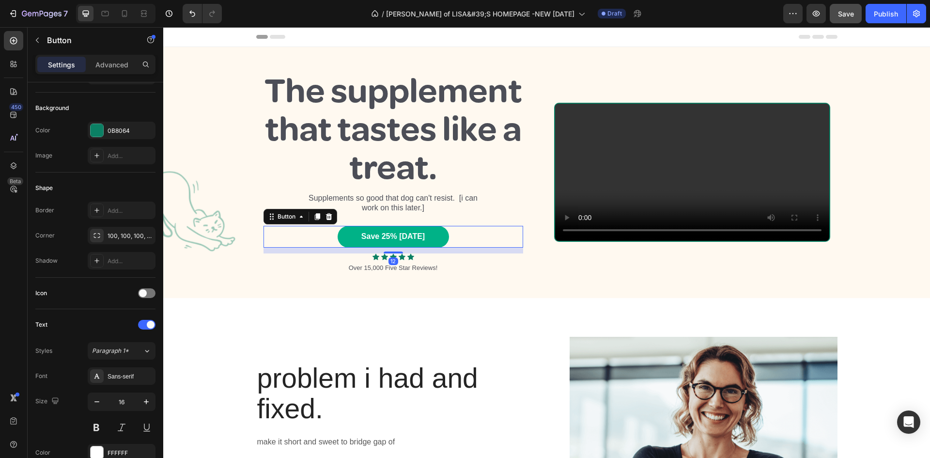
scroll to position [0, 0]
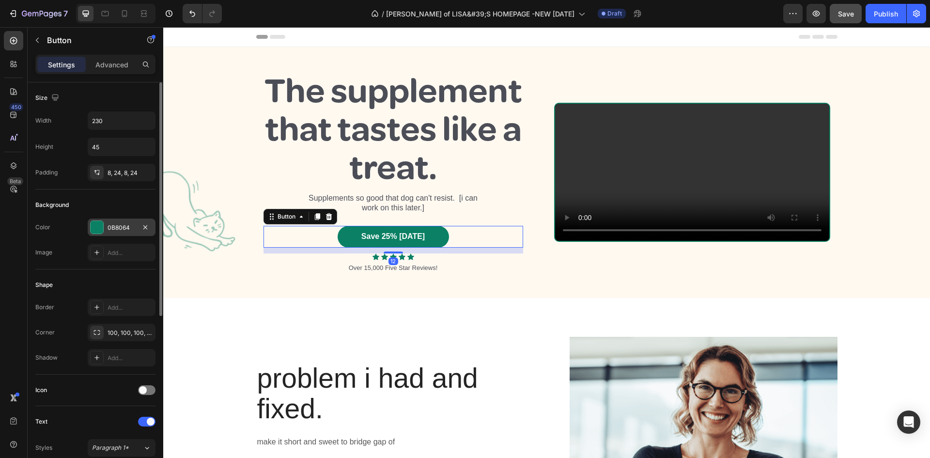
click at [132, 226] on div "0B8064" at bounding box center [122, 227] width 28 height 9
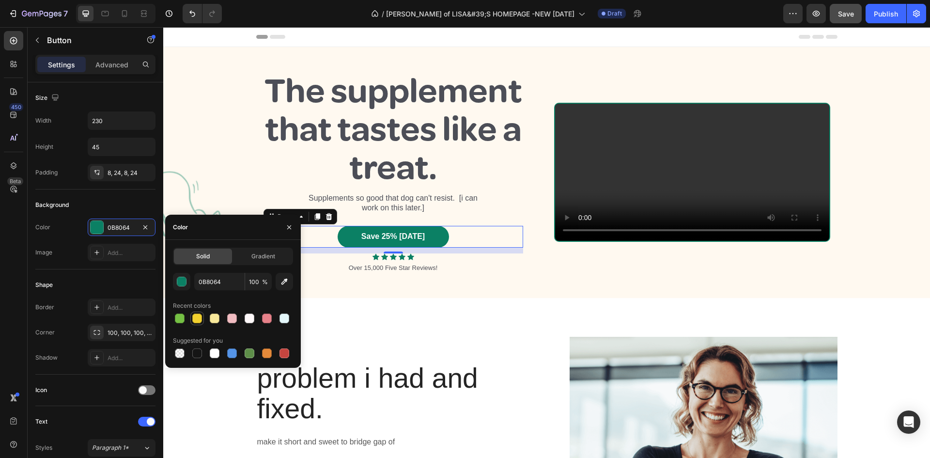
click at [193, 315] on div at bounding box center [197, 318] width 10 height 10
click at [265, 316] on div at bounding box center [267, 318] width 10 height 10
click at [229, 351] on div at bounding box center [232, 353] width 10 height 10
type input "5594E7"
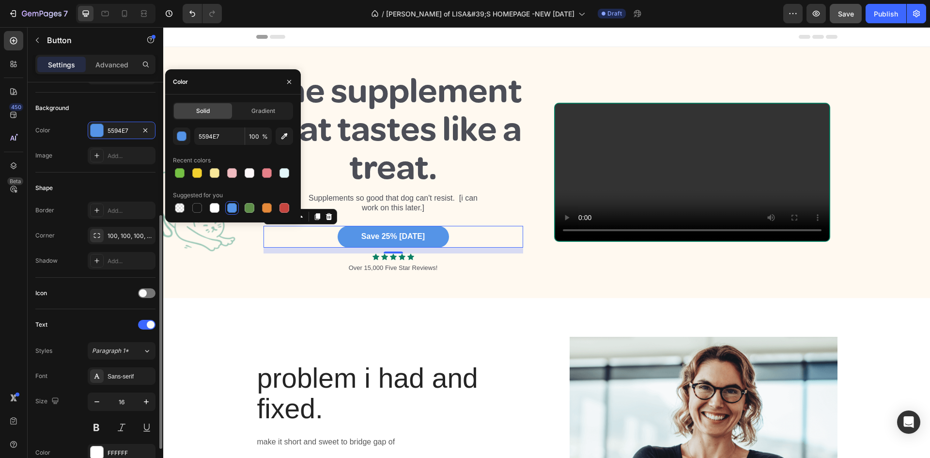
scroll to position [194, 0]
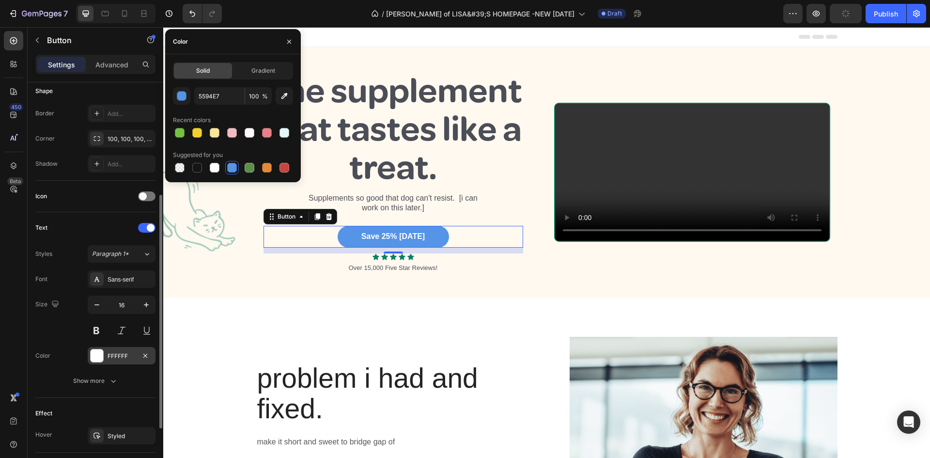
click at [110, 352] on div "FFFFFF" at bounding box center [122, 356] width 28 height 9
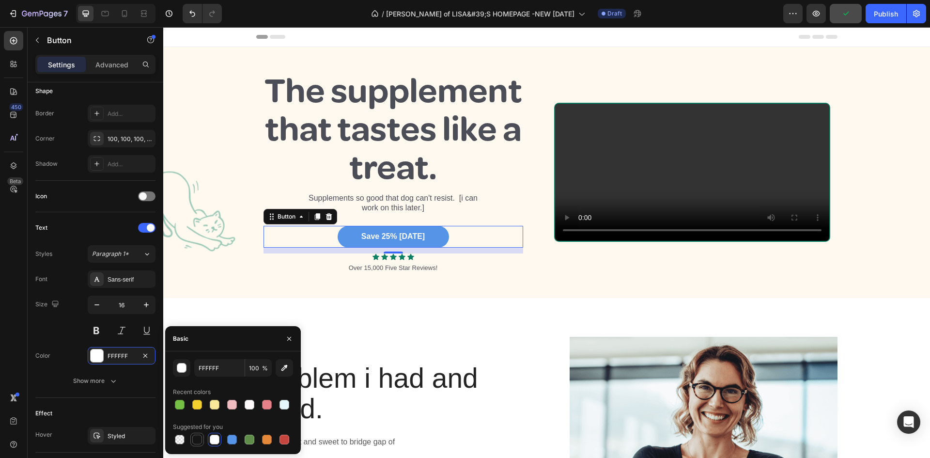
click at [197, 439] on div at bounding box center [197, 440] width 10 height 10
type input "151515"
click at [506, 180] on h2 "The supplement that tastes like a treat." at bounding box center [394, 129] width 260 height 117
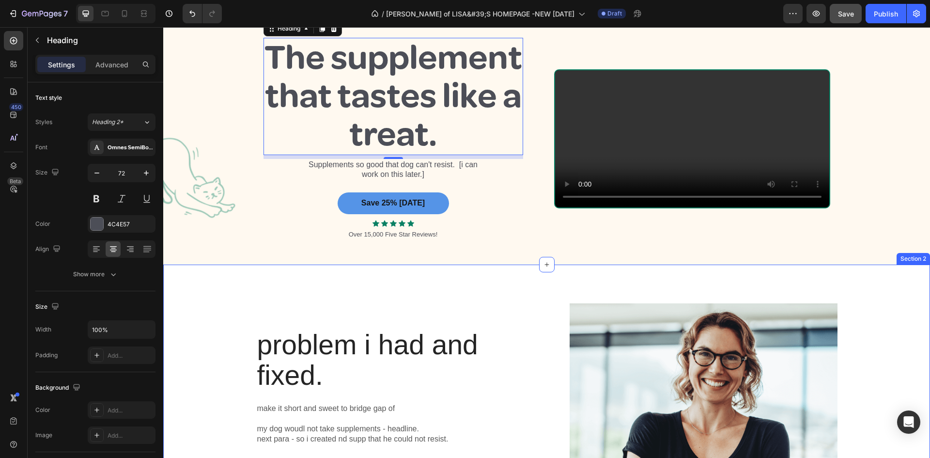
scroll to position [0, 0]
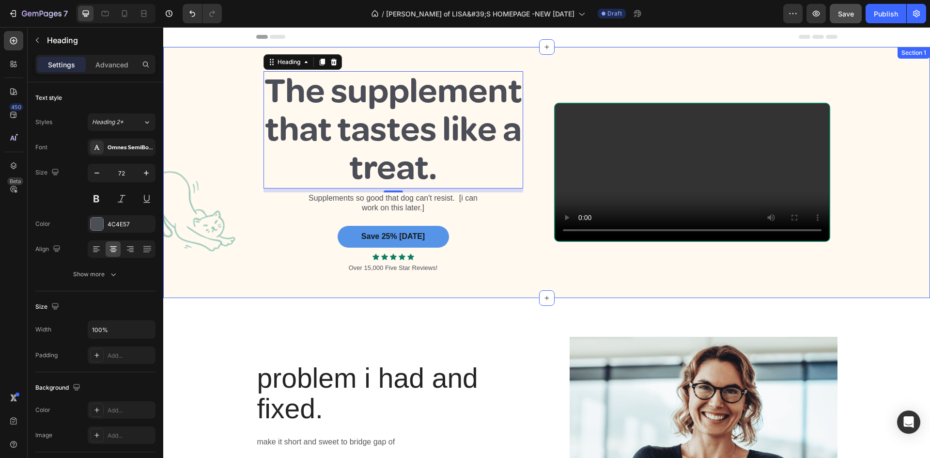
click at [912, 53] on div "Section 1" at bounding box center [914, 53] width 32 height 12
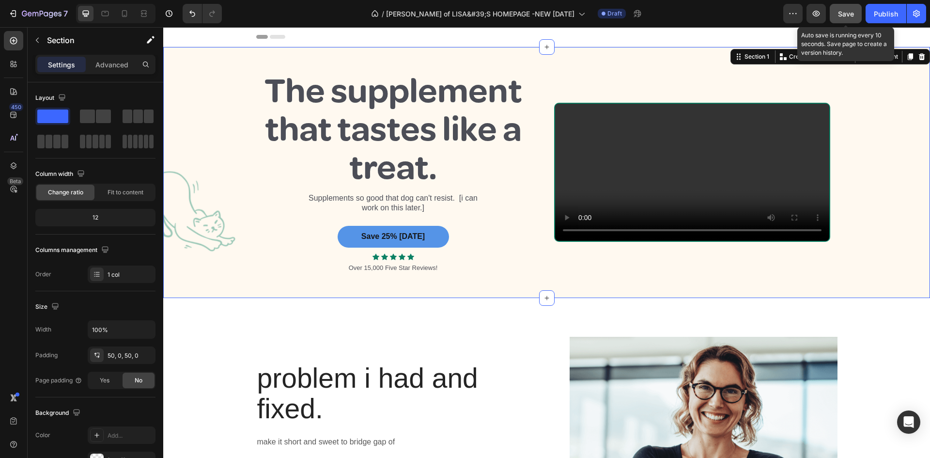
click at [843, 8] on button "Save" at bounding box center [846, 13] width 32 height 19
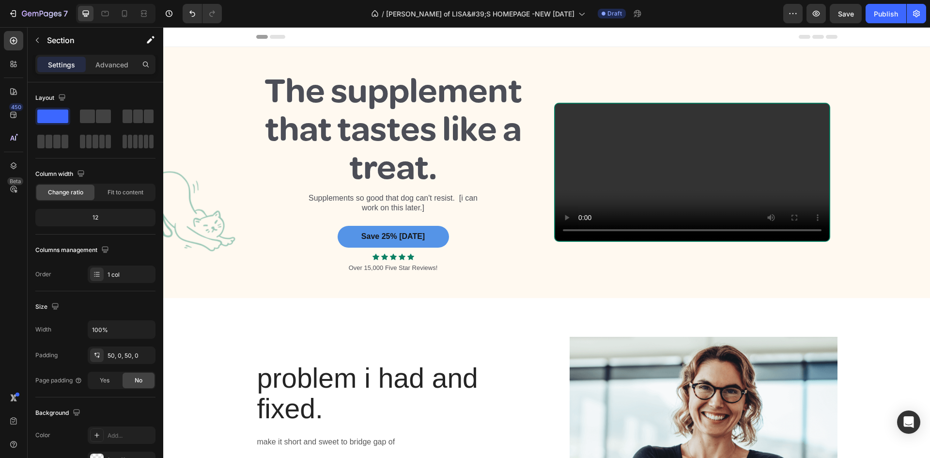
click at [195, 42] on div "Header" at bounding box center [187, 37] width 36 height 12
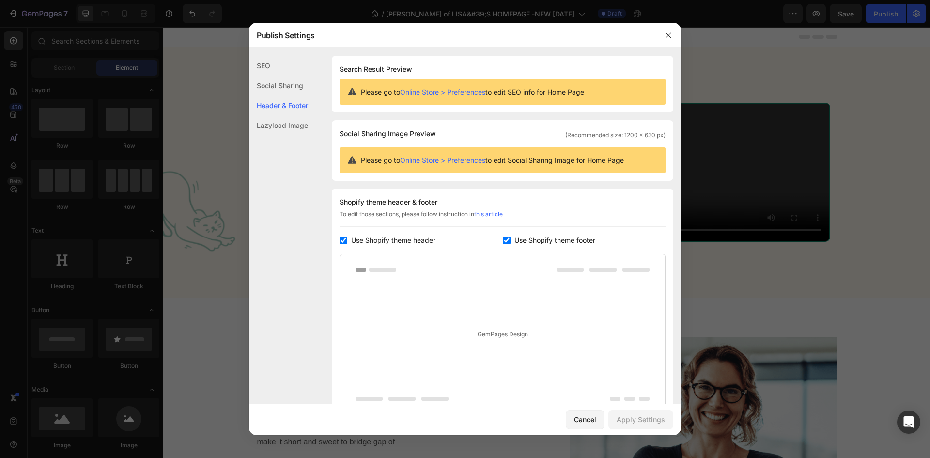
scroll to position [90, 0]
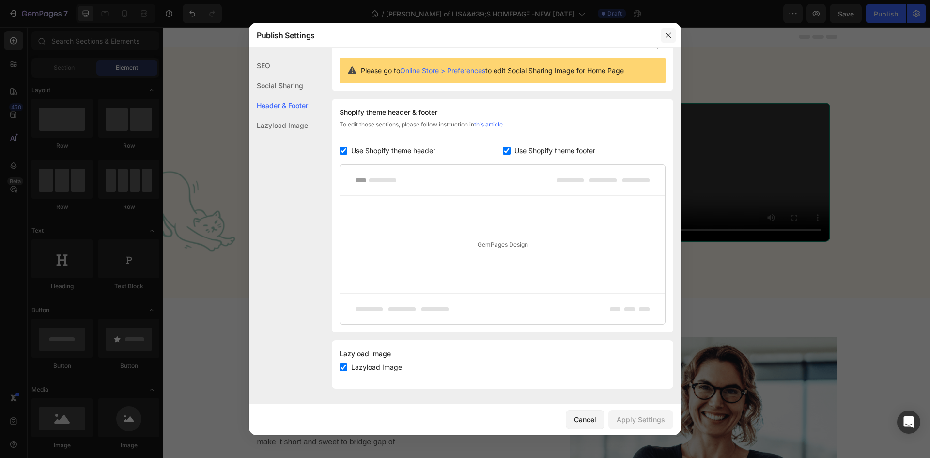
click at [668, 34] on icon "button" at bounding box center [669, 35] width 8 height 8
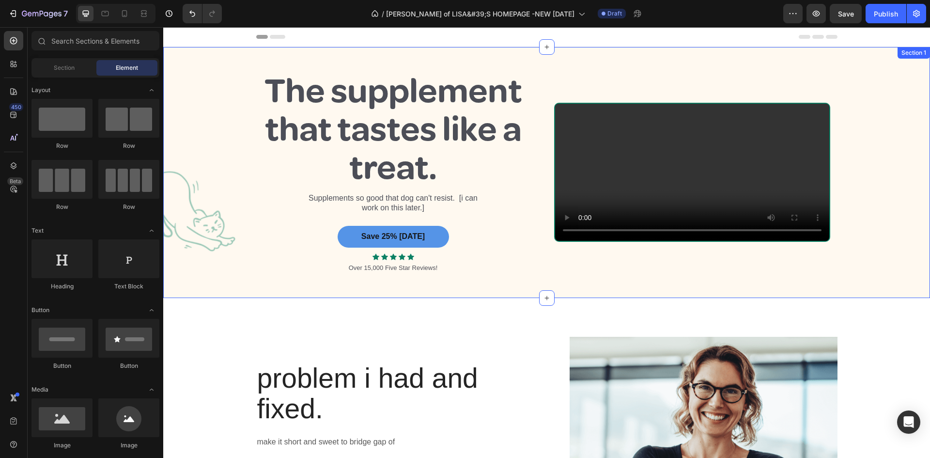
click at [906, 56] on div "Section 1" at bounding box center [914, 53] width 32 height 12
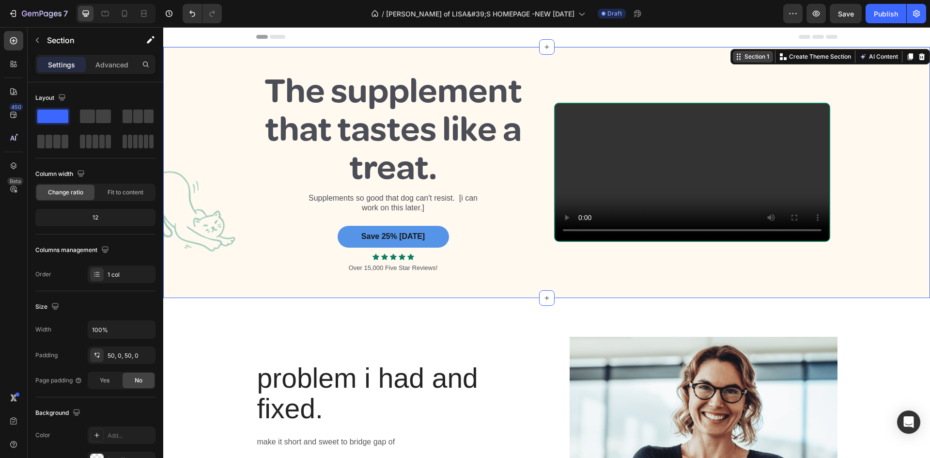
click at [757, 59] on div "Section 1" at bounding box center [757, 56] width 29 height 9
click at [735, 59] on icon at bounding box center [739, 57] width 8 height 8
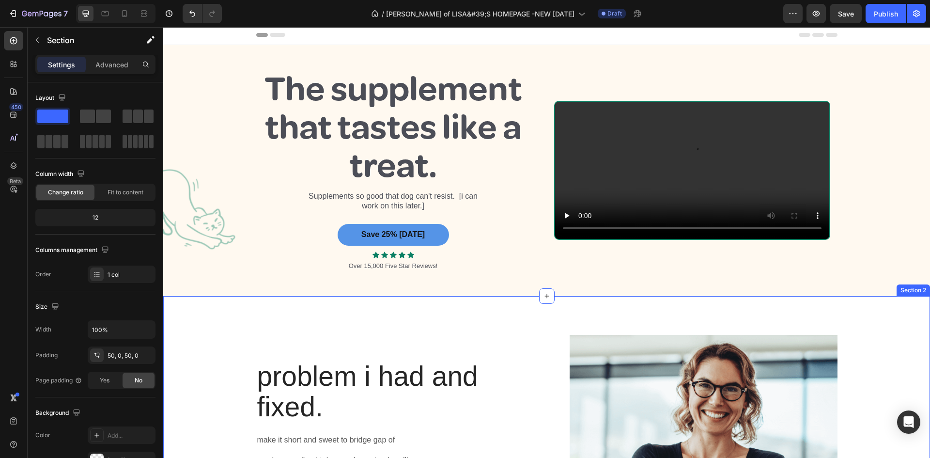
scroll to position [0, 0]
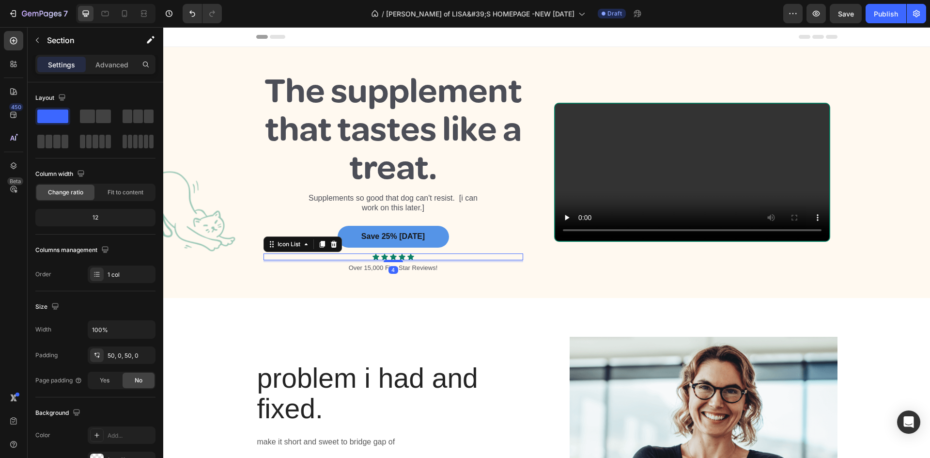
click at [425, 256] on div "Icon Icon Icon Icon Icon" at bounding box center [394, 256] width 260 height 7
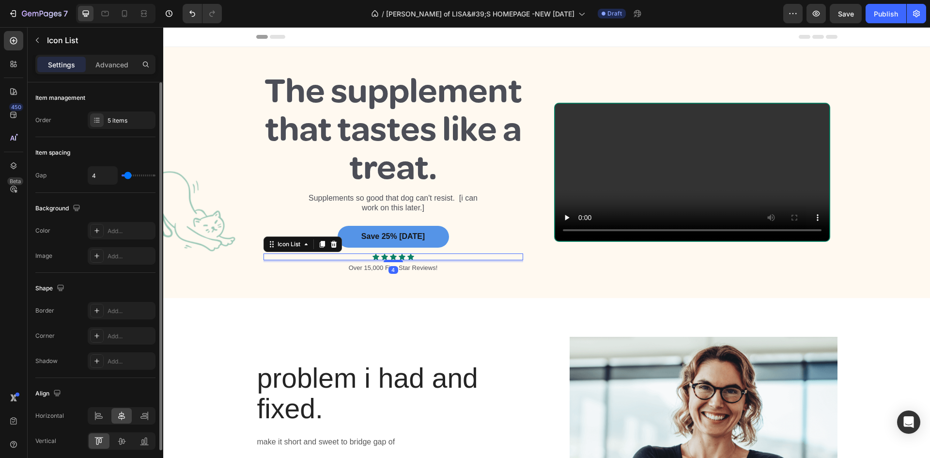
scroll to position [38, 0]
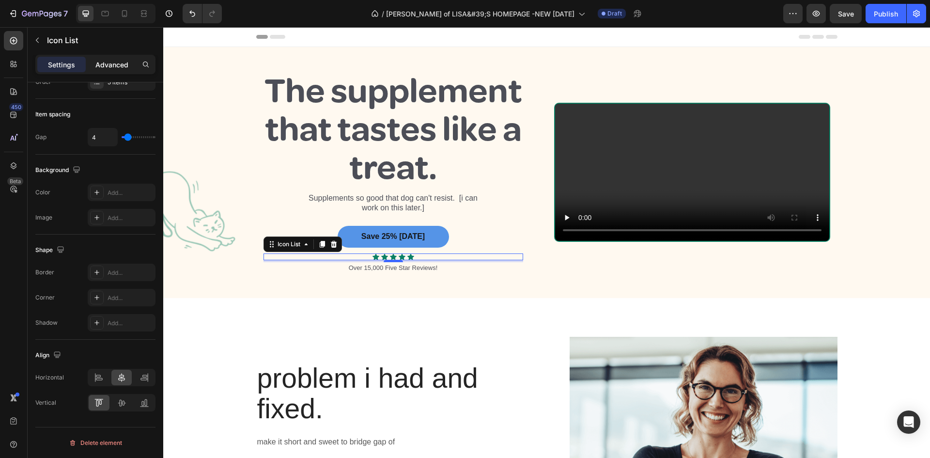
click at [108, 65] on p "Advanced" at bounding box center [111, 65] width 33 height 10
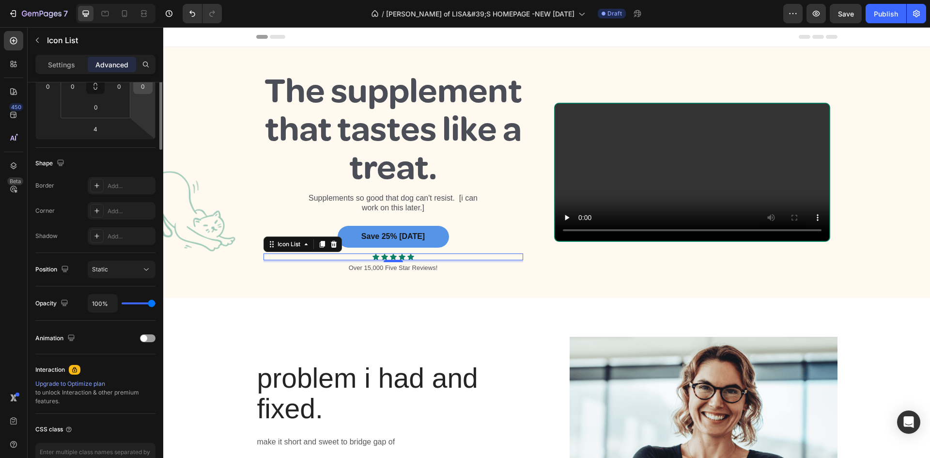
scroll to position [0, 0]
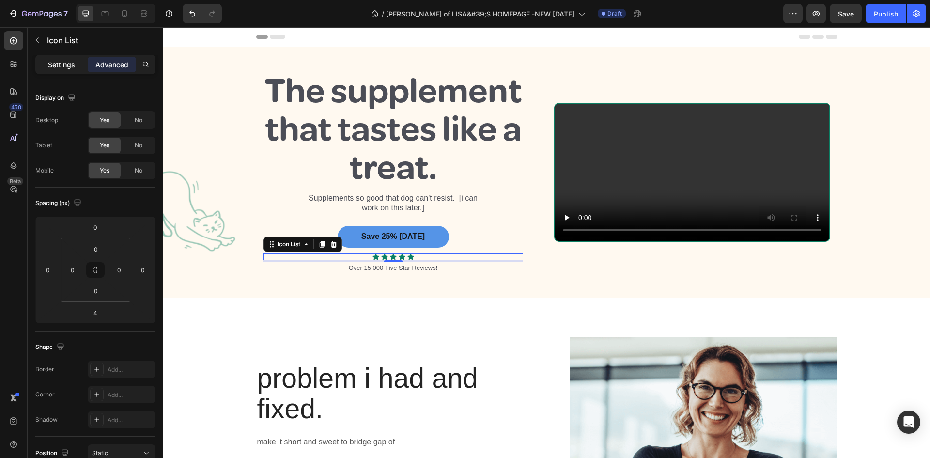
drag, startPoint x: 49, startPoint y: 59, endPoint x: 55, endPoint y: 62, distance: 5.9
click at [50, 60] on p "Settings" at bounding box center [61, 65] width 27 height 10
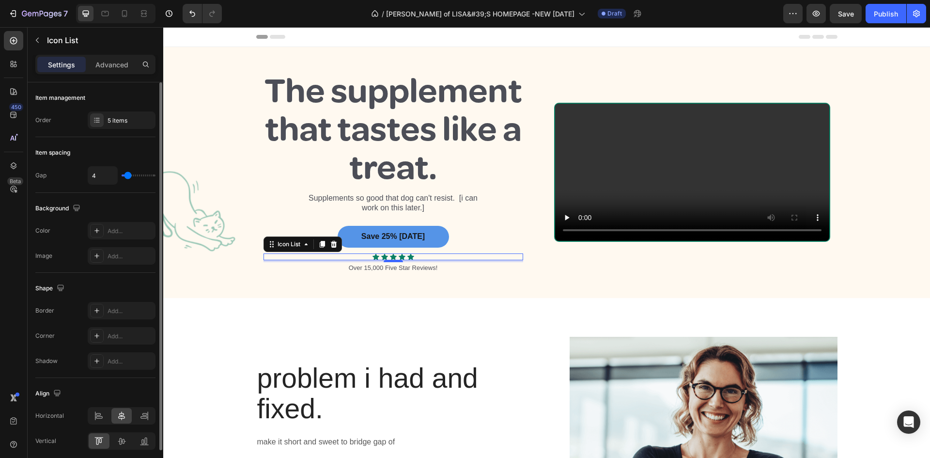
type input "7"
type input "8"
type input "9"
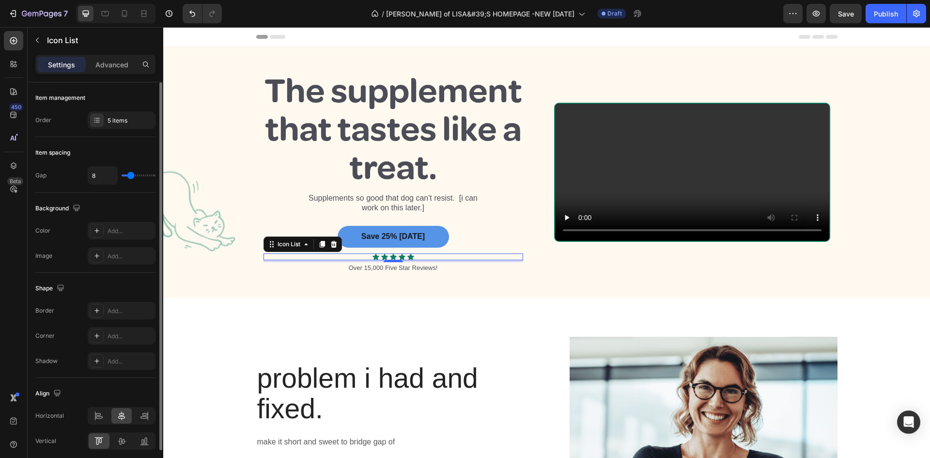
type input "9"
type input "10"
type input "11"
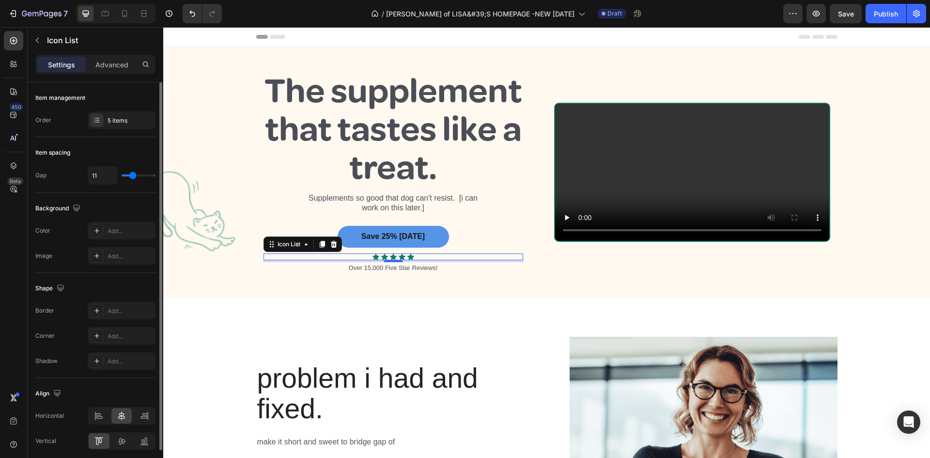
type input "12"
type input "13"
type input "12"
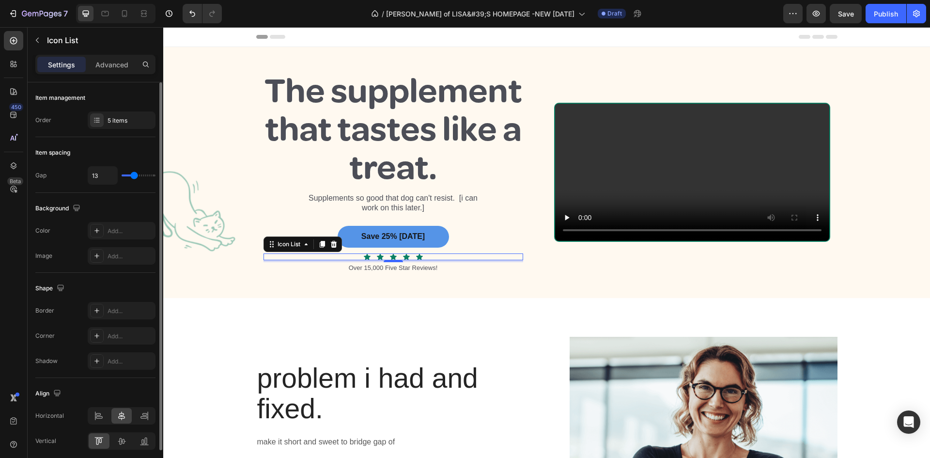
type input "12"
type input "11"
type input "10"
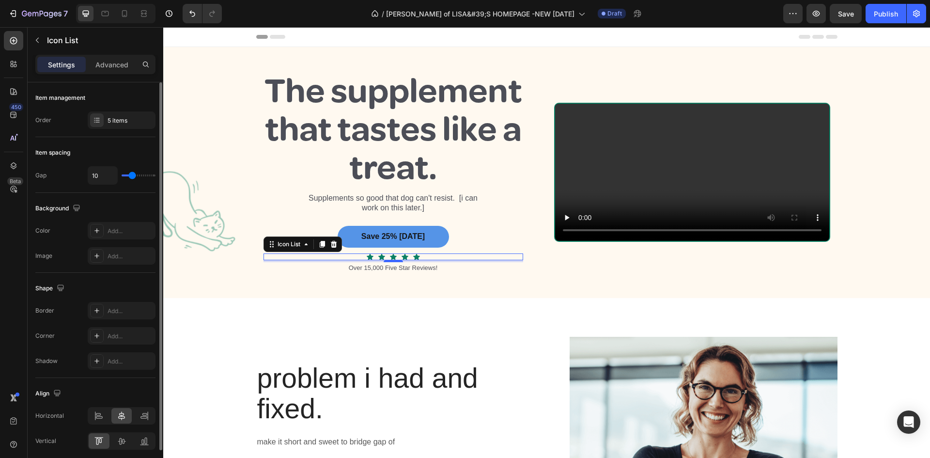
type input "9"
type input "10"
type input "11"
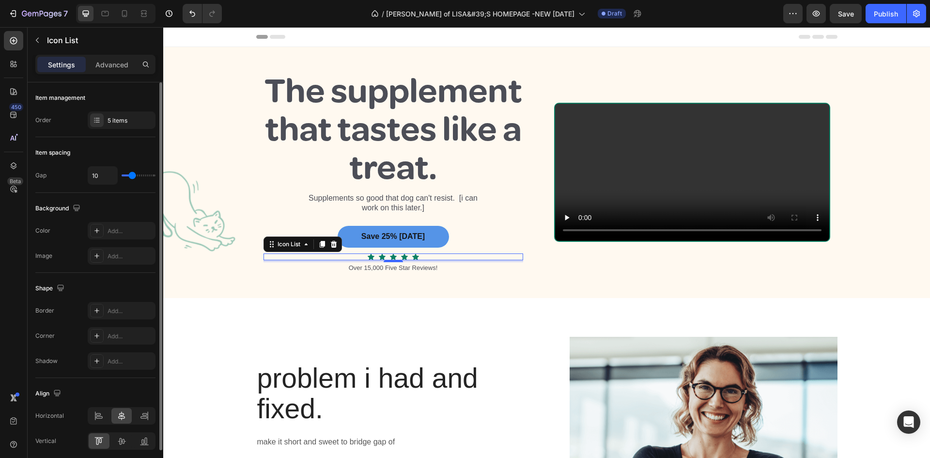
type input "11"
type input "12"
type input "13"
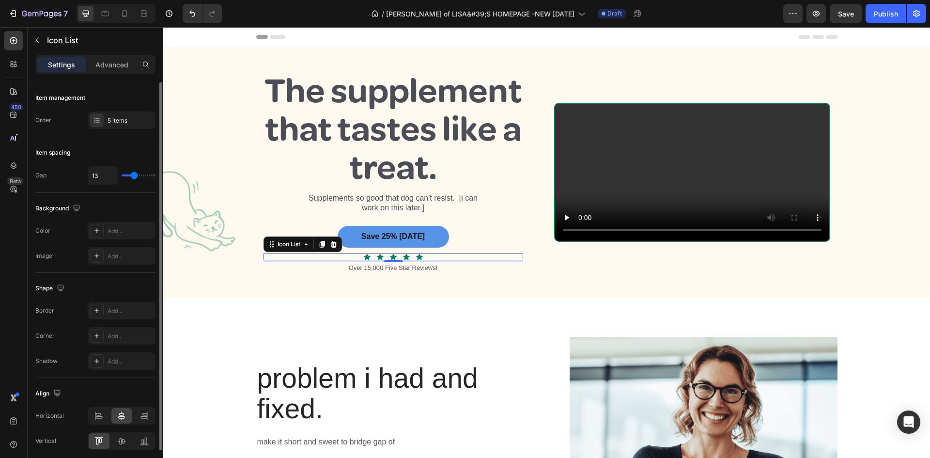
click at [134, 174] on input "range" at bounding box center [139, 175] width 34 height 2
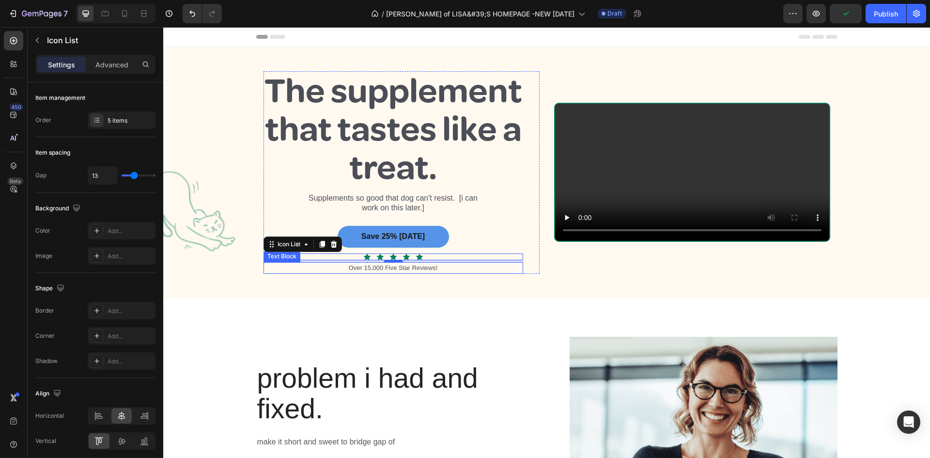
click at [380, 268] on p "Over 15,000 Five Star Reviews!" at bounding box center [394, 268] width 258 height 10
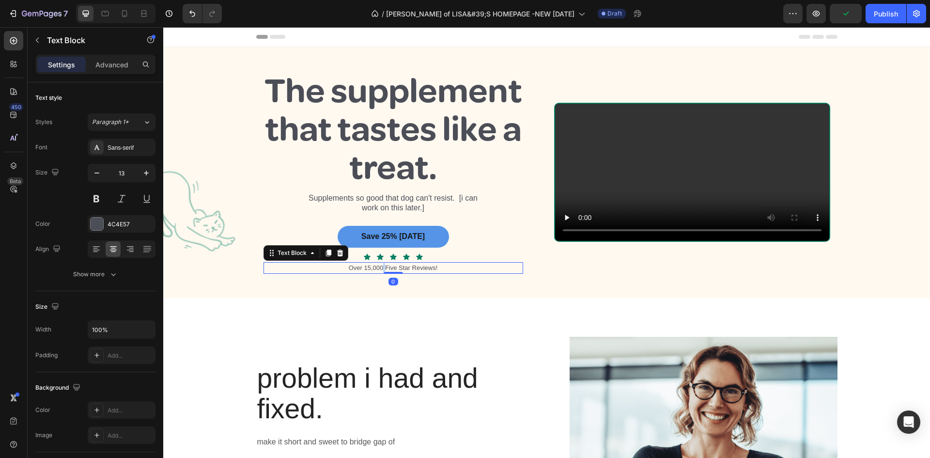
click at [380, 268] on p "Over 15,000 Five Star Reviews!" at bounding box center [394, 268] width 258 height 10
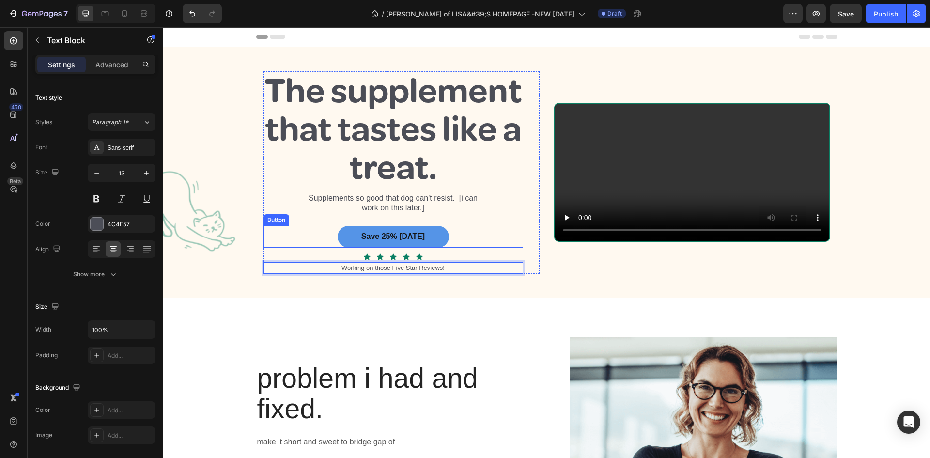
click at [483, 233] on div "Save 25% [DATE] Button" at bounding box center [394, 237] width 260 height 22
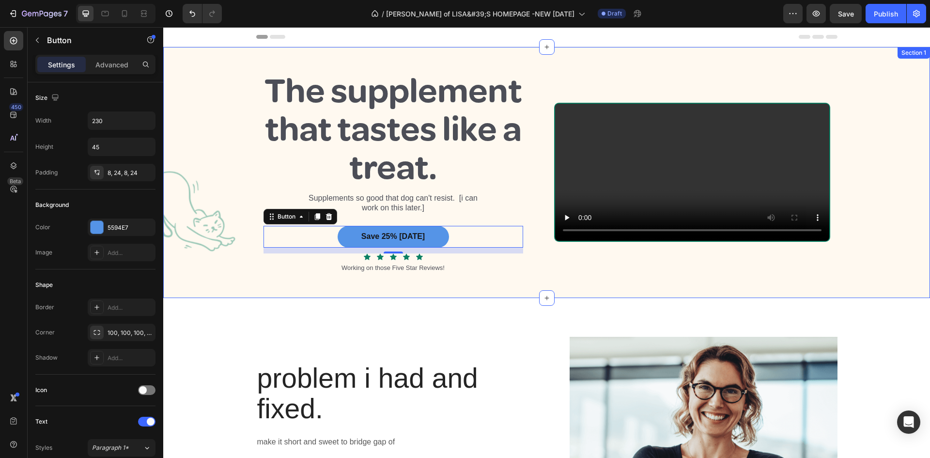
click at [907, 55] on div "Section 1" at bounding box center [914, 52] width 29 height 9
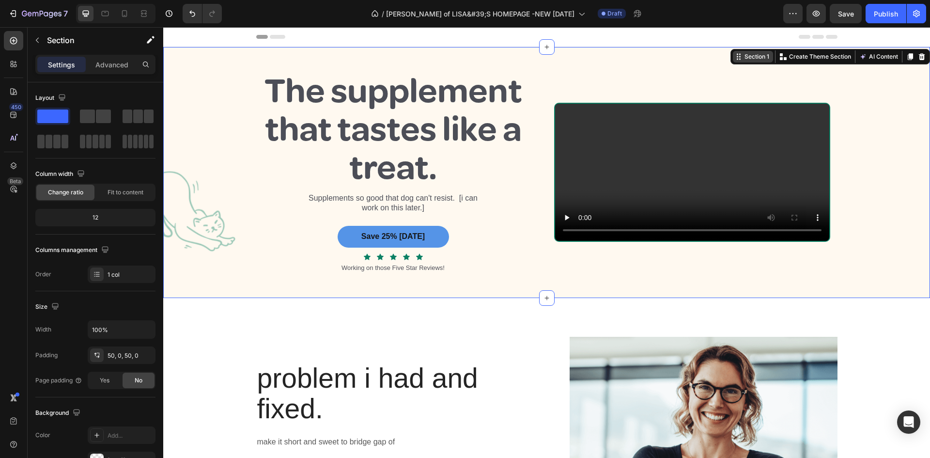
click at [755, 60] on div "Section 1" at bounding box center [757, 56] width 29 height 9
click at [756, 60] on div "Section 1" at bounding box center [757, 56] width 29 height 9
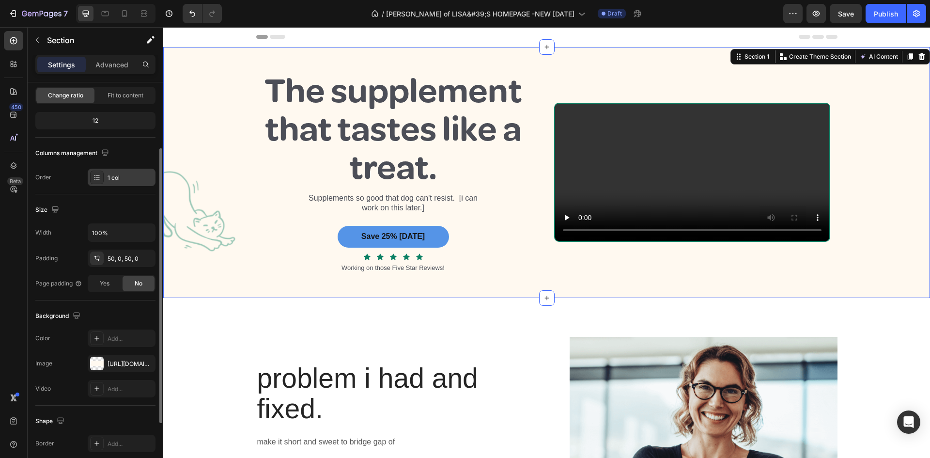
scroll to position [145, 0]
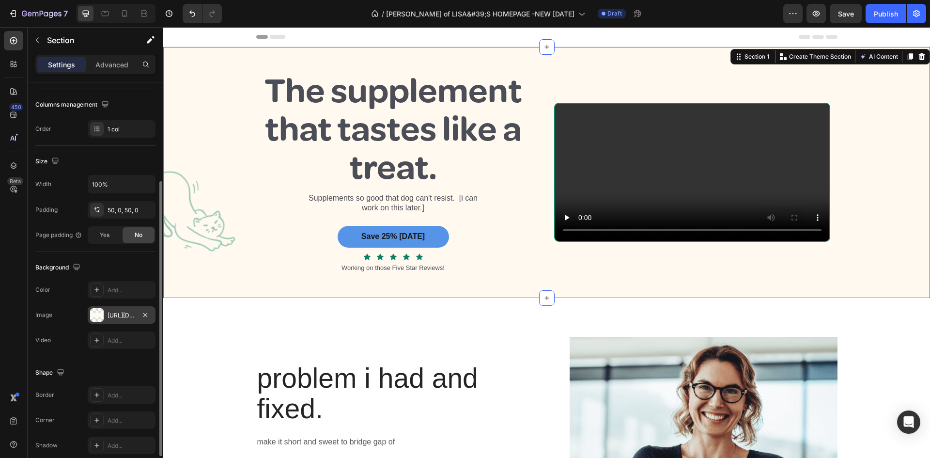
click at [124, 314] on div "[URL][DOMAIN_NAME]" at bounding box center [122, 315] width 28 height 9
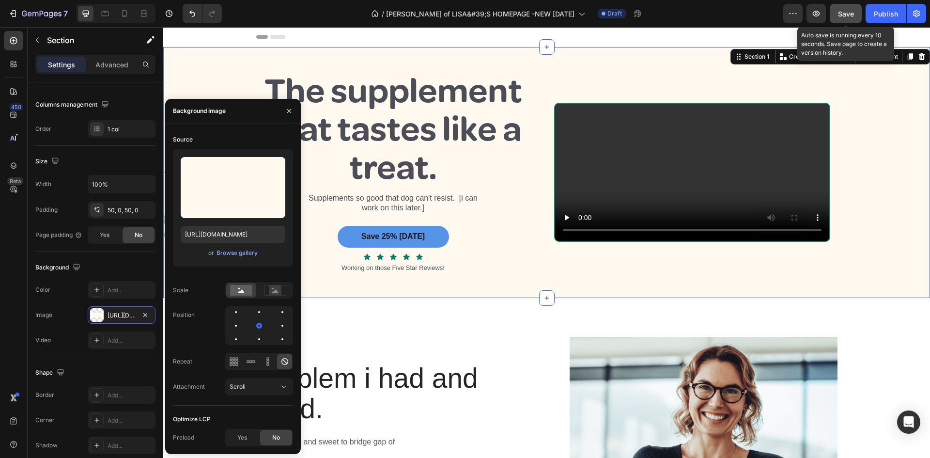
click at [848, 9] on div "Save" at bounding box center [846, 14] width 16 height 10
